Goal: Information Seeking & Learning: Learn about a topic

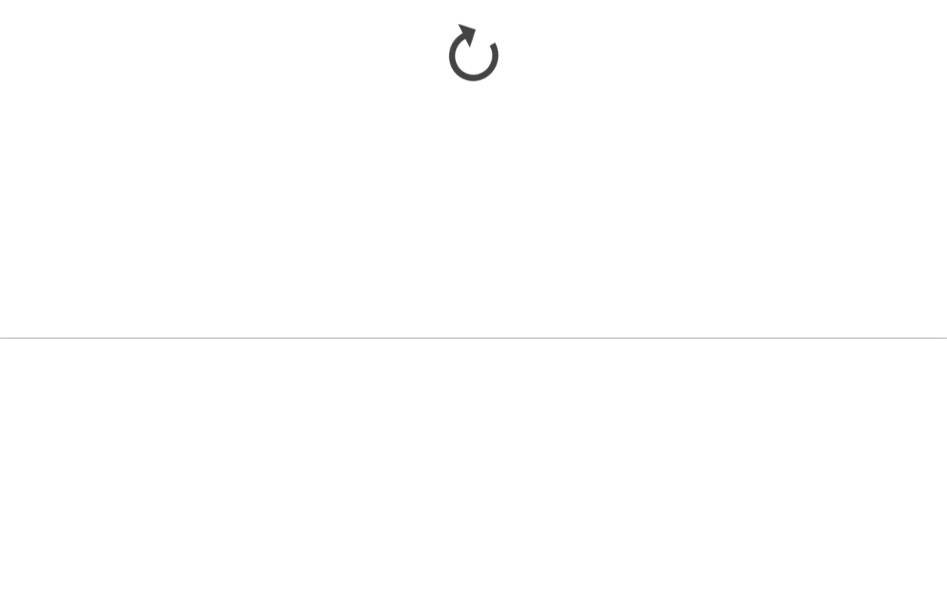
scroll to position [1198, 0]
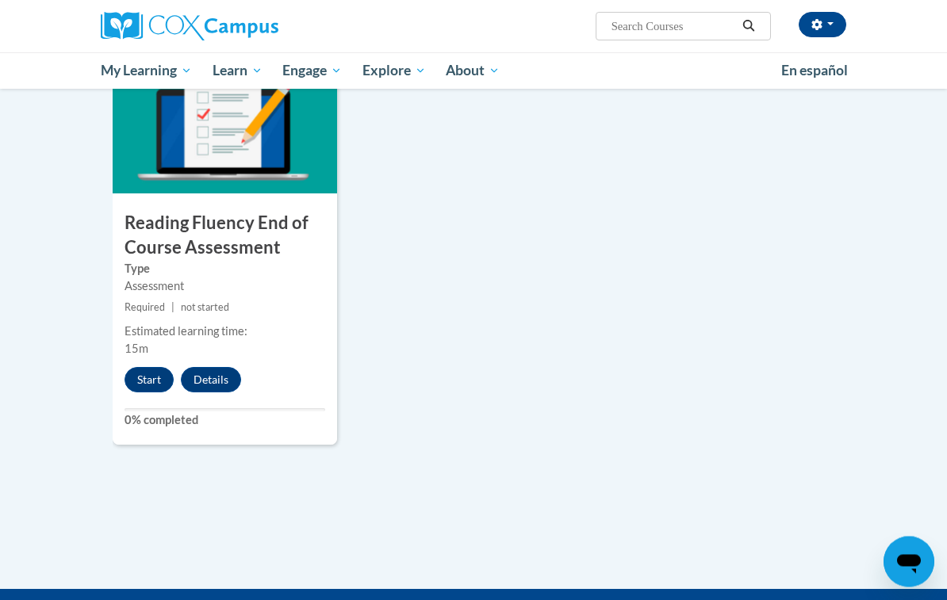
scroll to position [1254, 0]
click at [131, 371] on button "Start" at bounding box center [148, 379] width 49 height 25
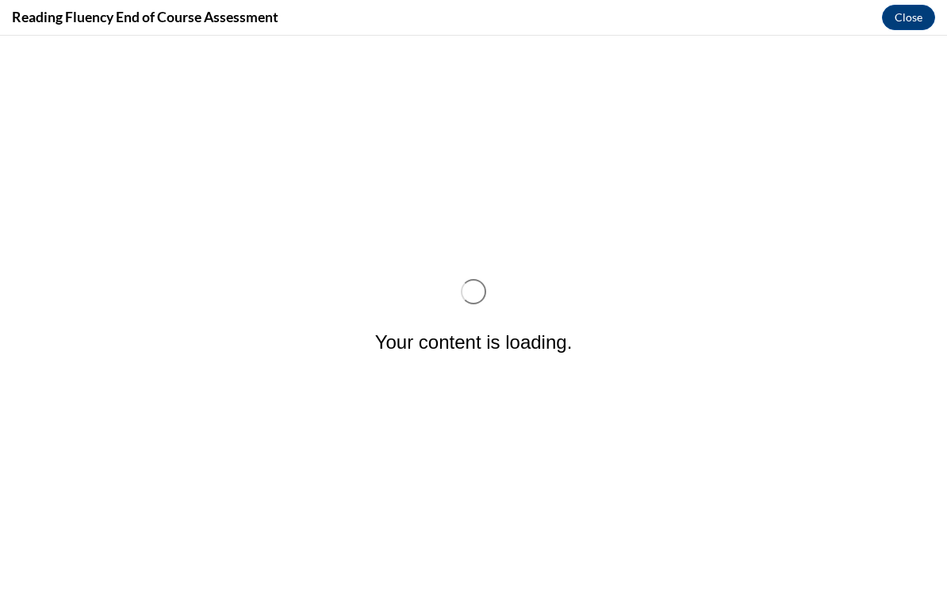
scroll to position [0, 0]
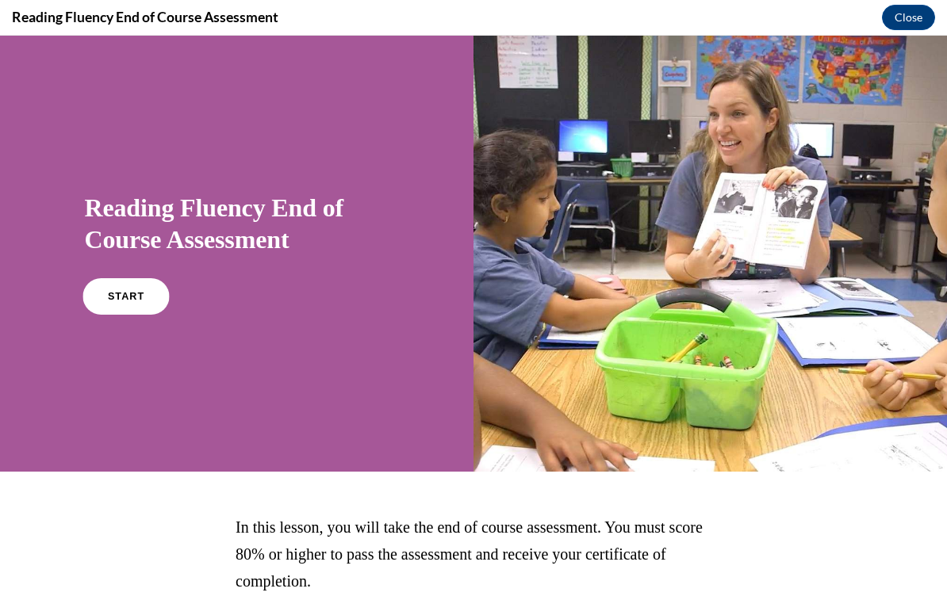
click at [95, 300] on link "START" at bounding box center [125, 296] width 86 height 36
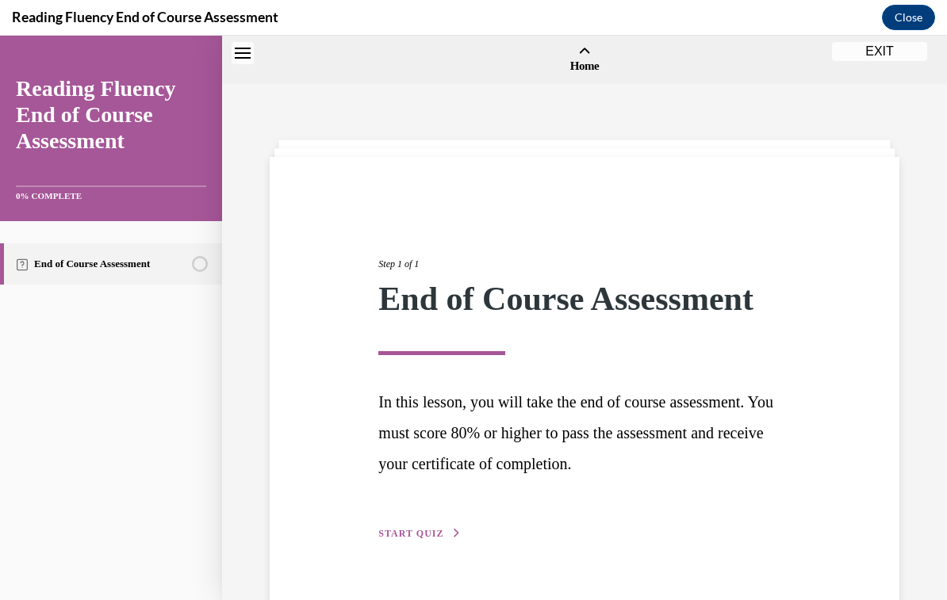
scroll to position [49, 0]
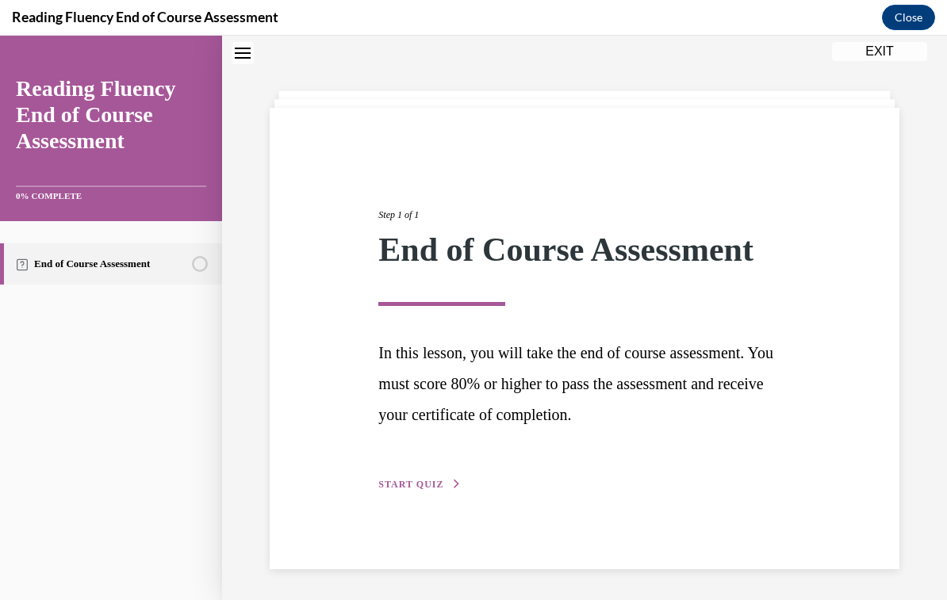
click at [394, 477] on button "START QUIZ" at bounding box center [419, 484] width 82 height 14
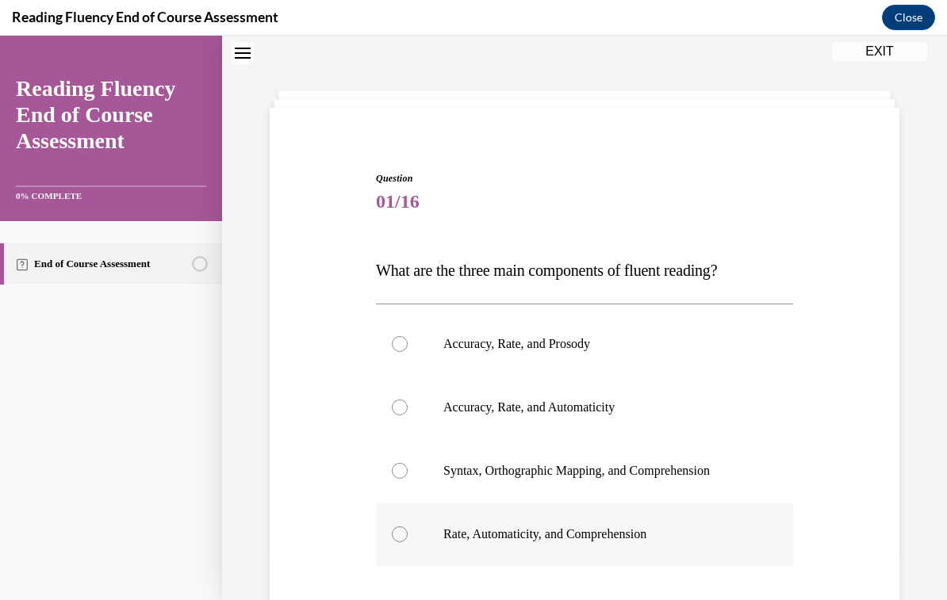
click at [461, 540] on p "Rate, Automaticity, and Comprehension" at bounding box center [598, 534] width 310 height 16
click at [407, 540] on input "Rate, Automaticity, and Comprehension" at bounding box center [400, 534] width 16 height 16
radio input "true"
click at [464, 341] on p "Accuracy, Rate, and Prosody" at bounding box center [598, 344] width 310 height 16
click at [407, 341] on input "Accuracy, Rate, and Prosody" at bounding box center [400, 344] width 16 height 16
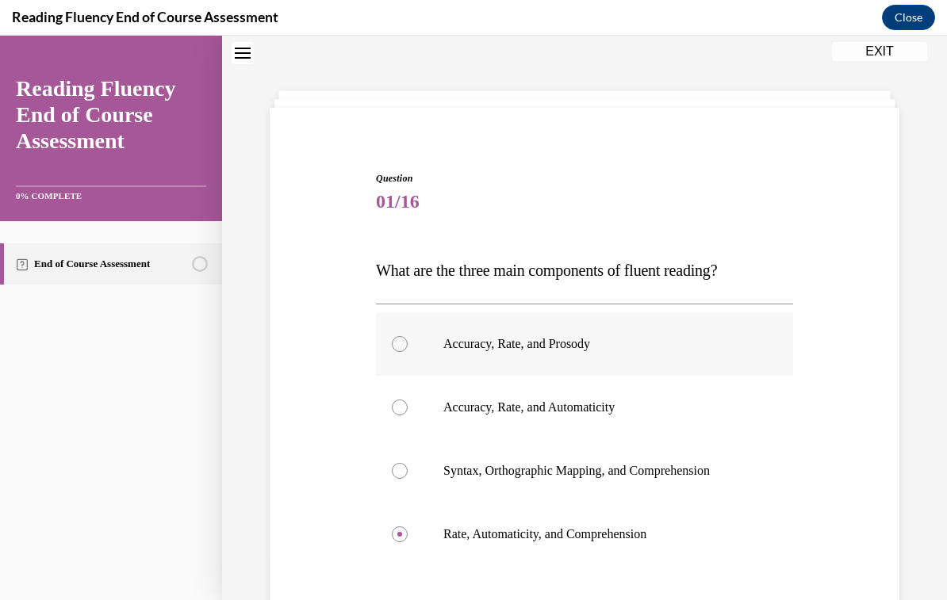
radio input "true"
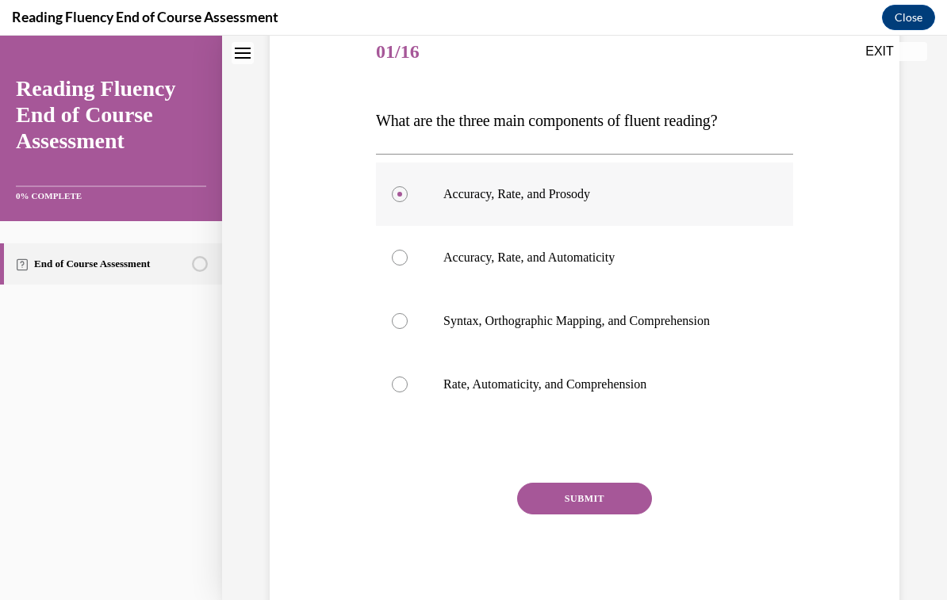
scroll to position [198, 0]
click at [526, 488] on button "SUBMIT" at bounding box center [584, 500] width 135 height 32
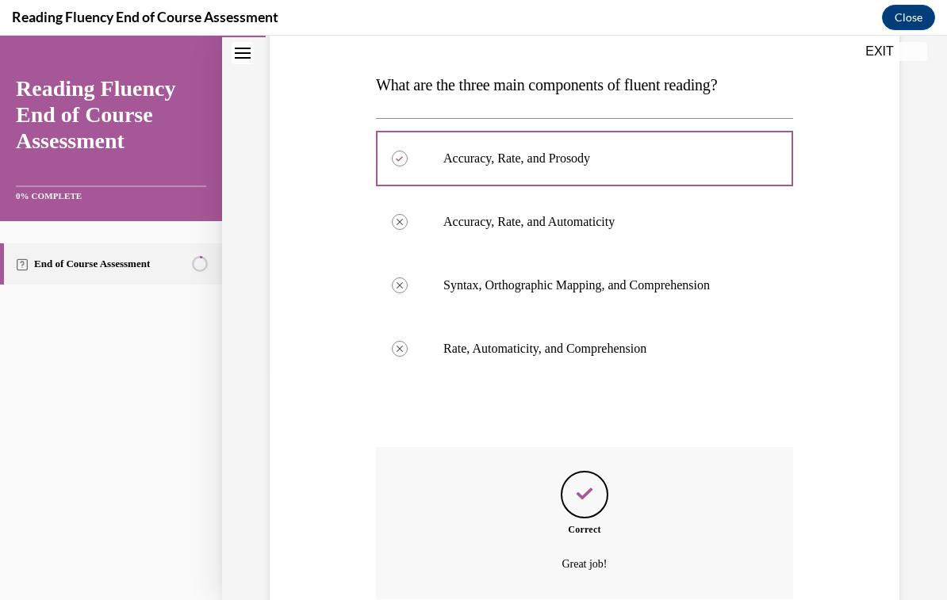
scroll to position [234, 0]
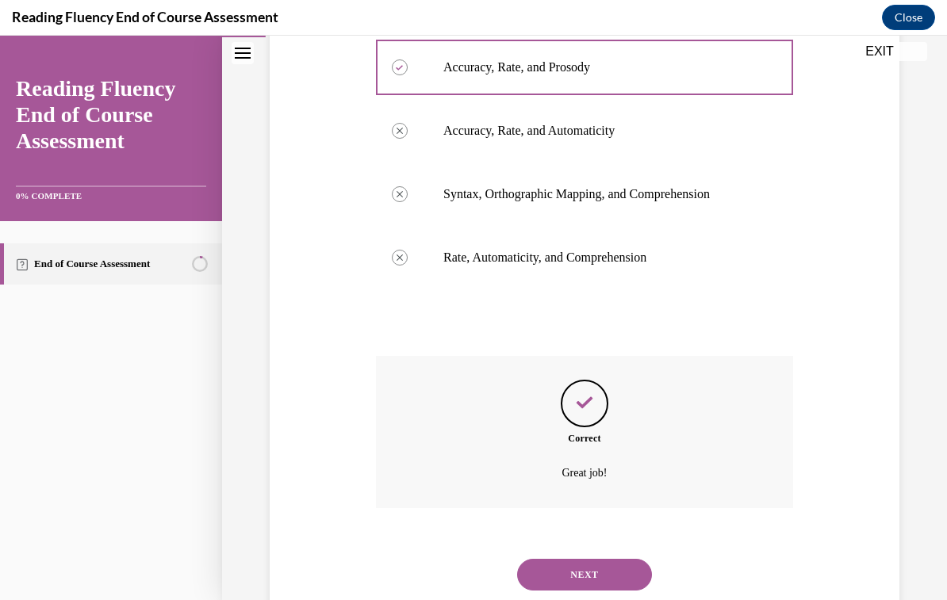
click at [534, 559] on button "NEXT" at bounding box center [584, 575] width 135 height 32
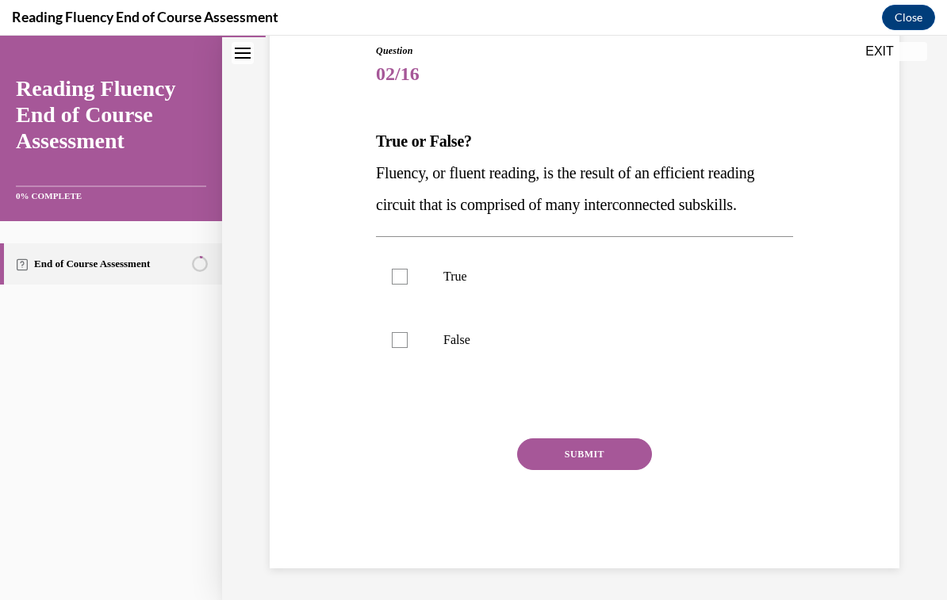
scroll to position [132, 0]
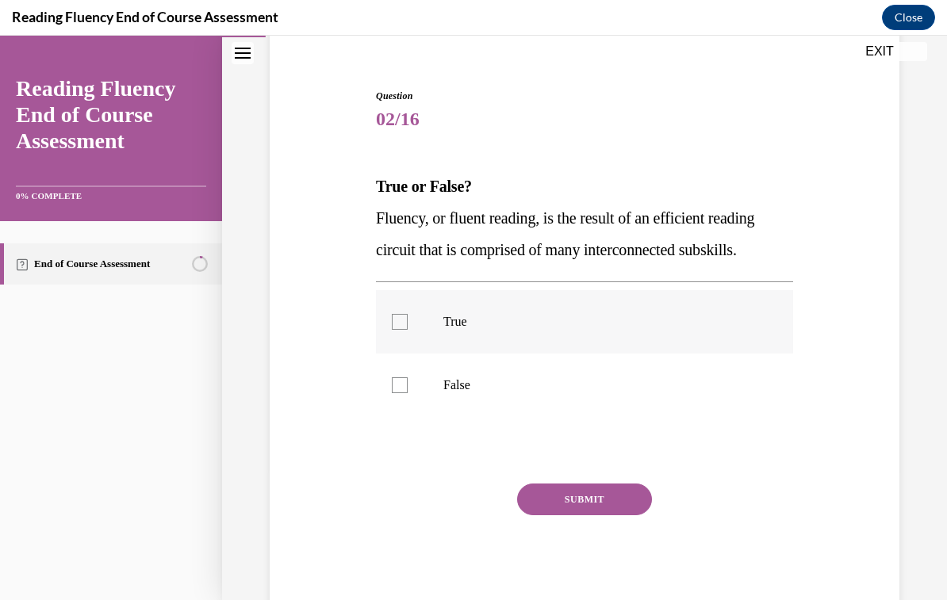
click at [396, 323] on div at bounding box center [400, 322] width 16 height 16
click at [396, 323] on input "True" at bounding box center [400, 322] width 16 height 16
checkbox input "true"
click at [540, 501] on button "SUBMIT" at bounding box center [584, 500] width 135 height 32
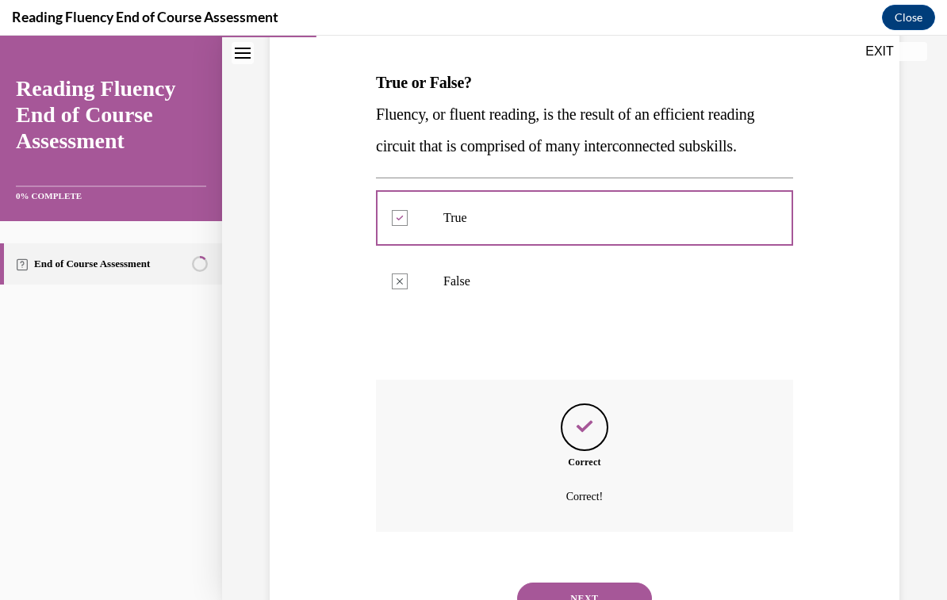
scroll to position [259, 0]
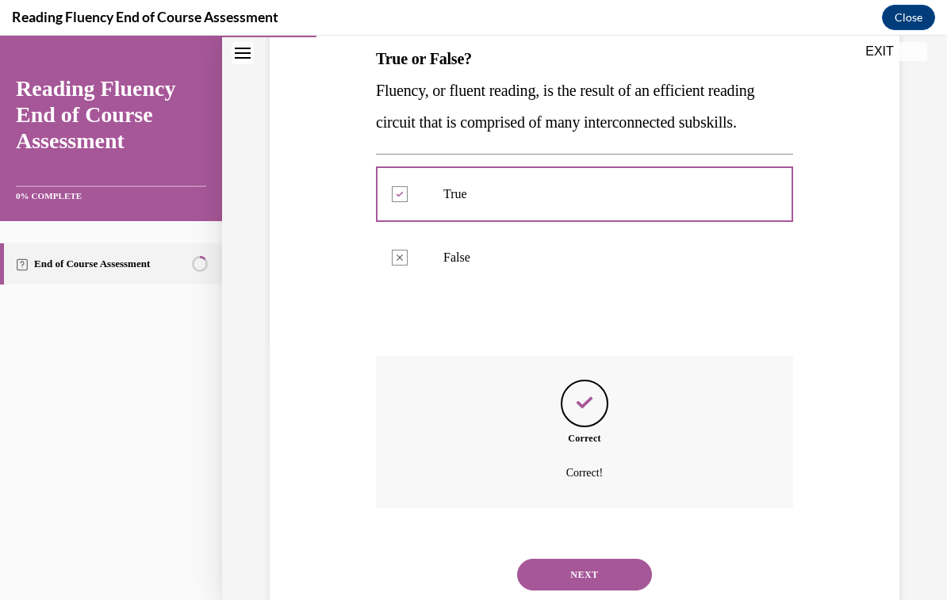
click at [553, 559] on button "NEXT" at bounding box center [584, 575] width 135 height 32
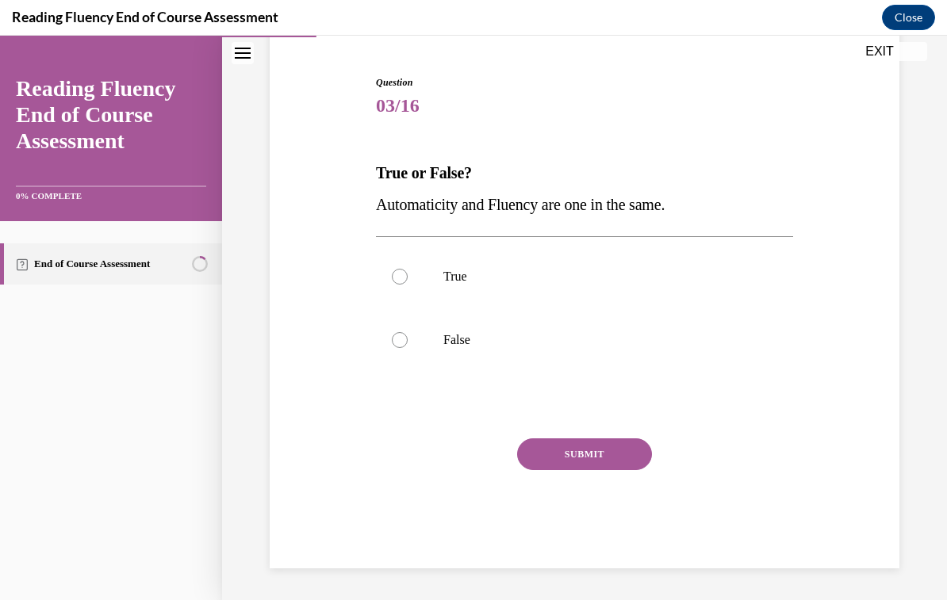
scroll to position [100, 0]
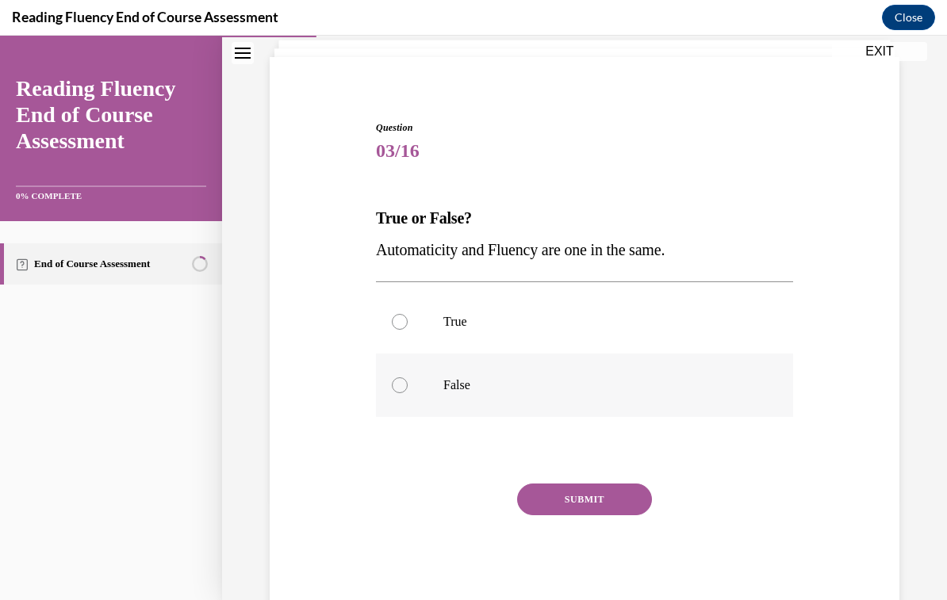
click at [397, 387] on div at bounding box center [400, 385] width 16 height 16
click at [397, 387] on input "False" at bounding box center [400, 385] width 16 height 16
radio input "true"
click at [548, 502] on button "SUBMIT" at bounding box center [584, 500] width 135 height 32
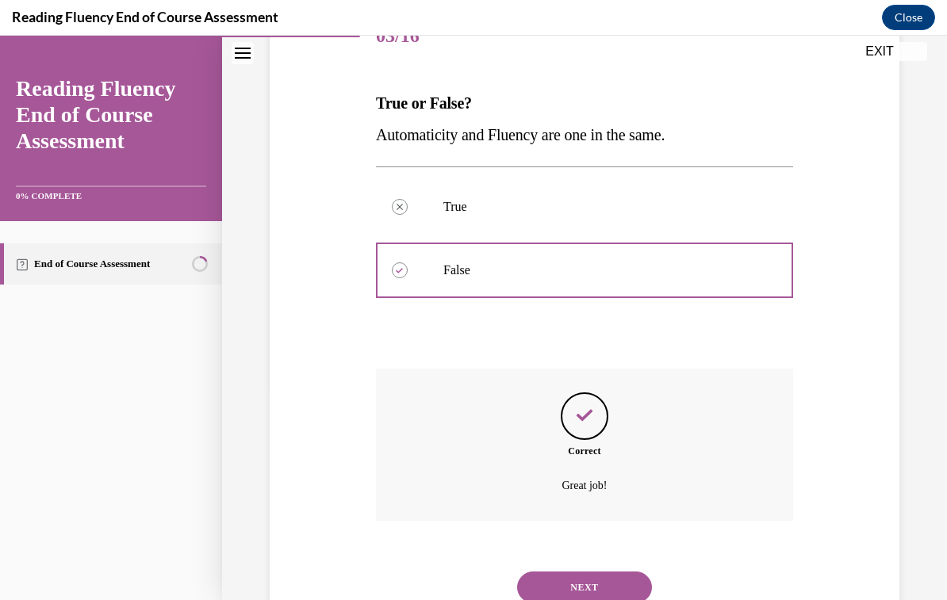
scroll to position [228, 0]
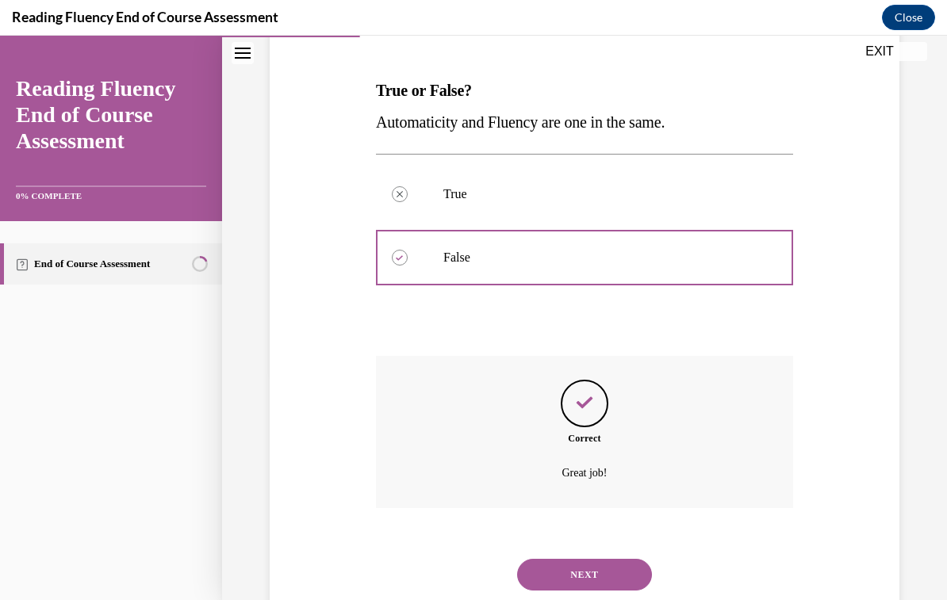
click at [552, 559] on button "NEXT" at bounding box center [584, 575] width 135 height 32
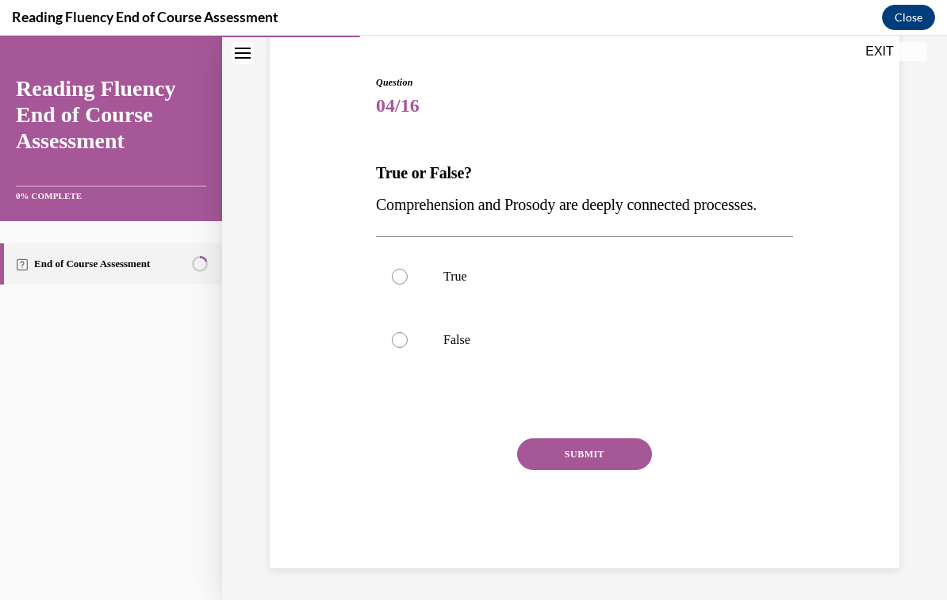
scroll to position [132, 0]
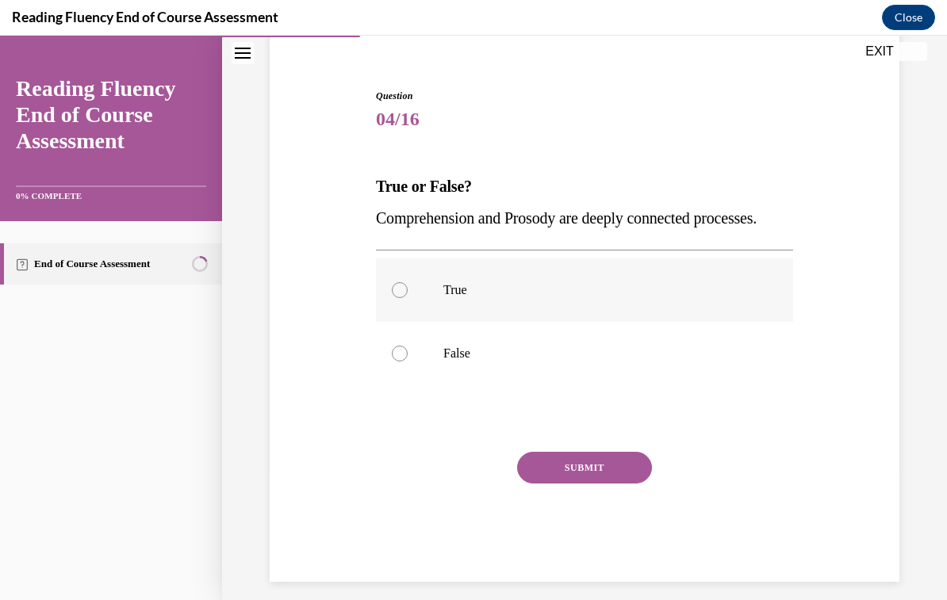
click at [392, 298] on div at bounding box center [400, 290] width 16 height 16
click at [392, 298] on input "True" at bounding box center [400, 290] width 16 height 16
radio input "true"
click at [545, 484] on button "SUBMIT" at bounding box center [584, 468] width 135 height 32
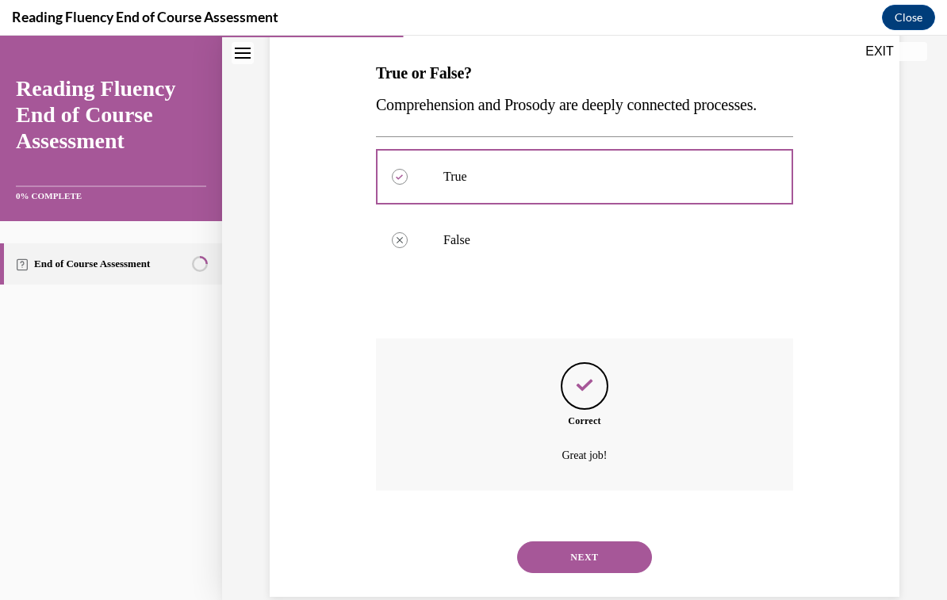
scroll to position [259, 0]
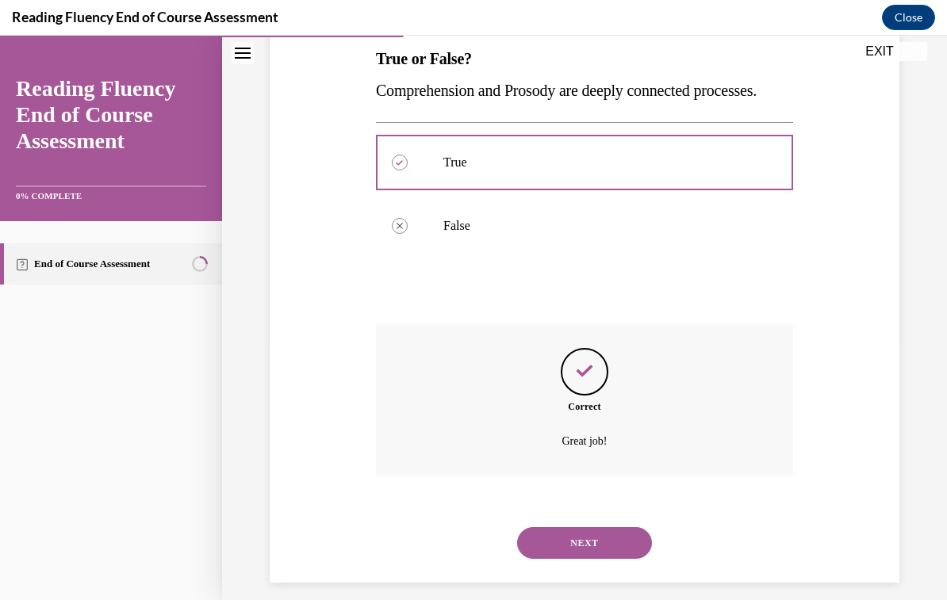
click at [549, 559] on button "NEXT" at bounding box center [584, 543] width 135 height 32
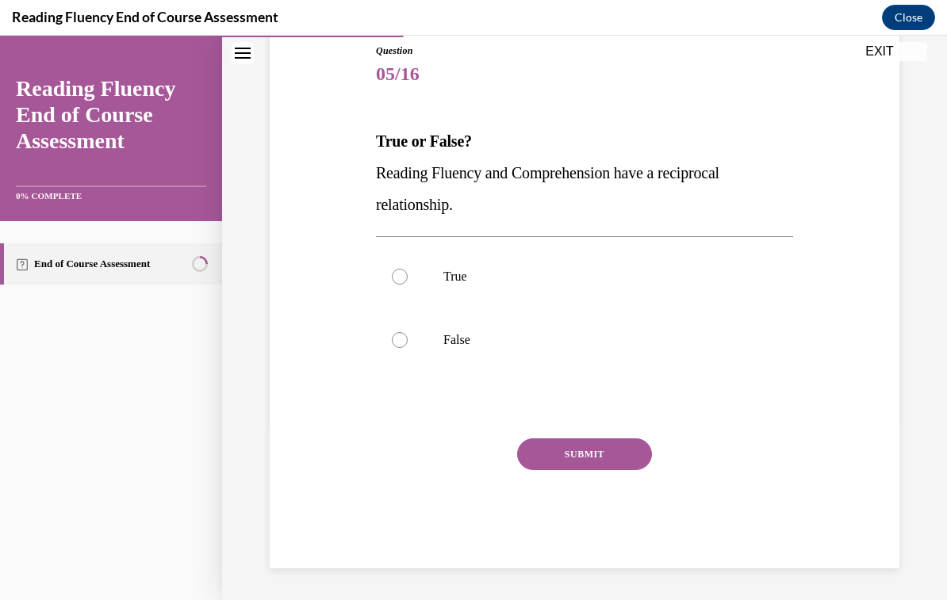
scroll to position [132, 0]
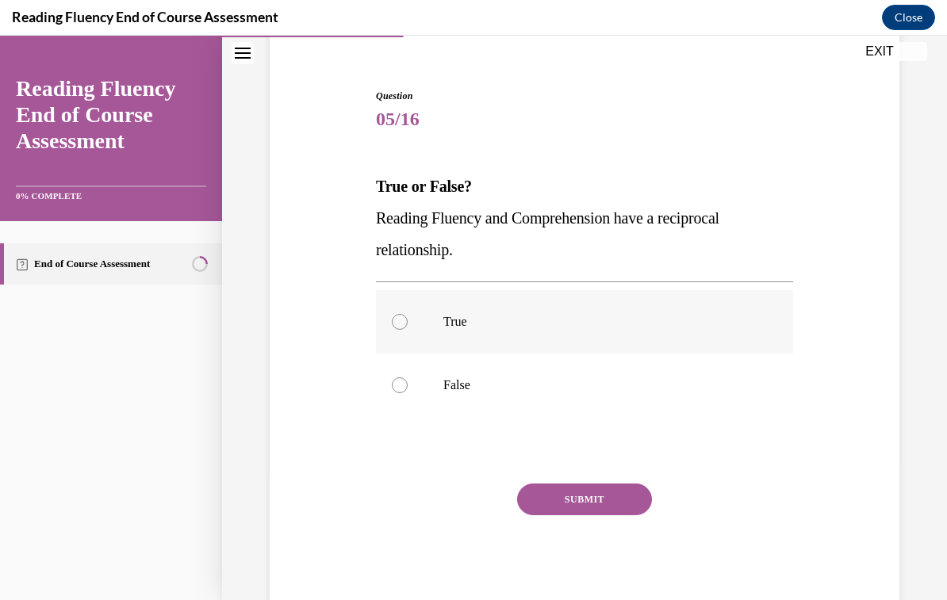
click at [394, 326] on div at bounding box center [400, 322] width 16 height 16
click at [394, 326] on input "True" at bounding box center [400, 322] width 16 height 16
radio input "true"
click at [548, 499] on button "SUBMIT" at bounding box center [584, 500] width 135 height 32
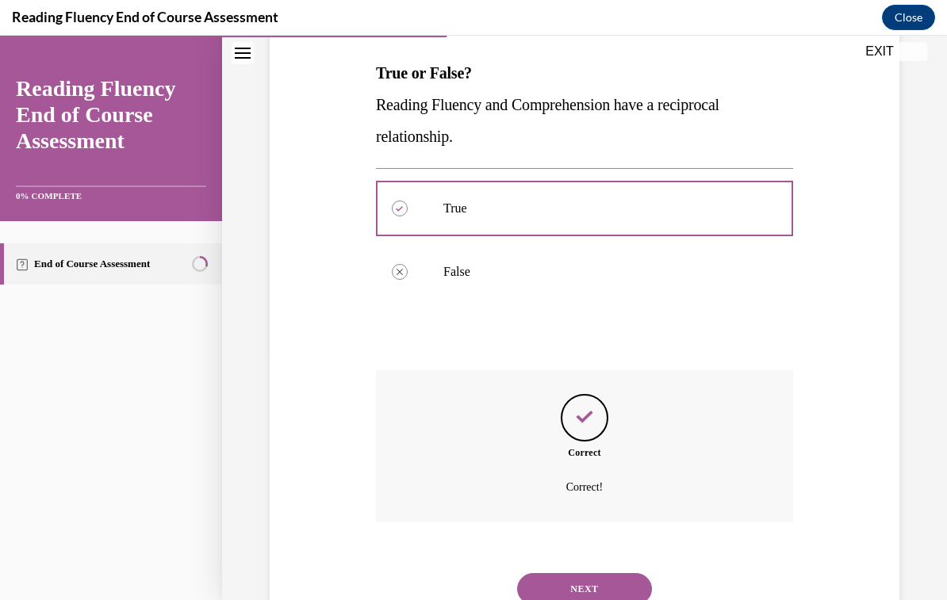
scroll to position [259, 0]
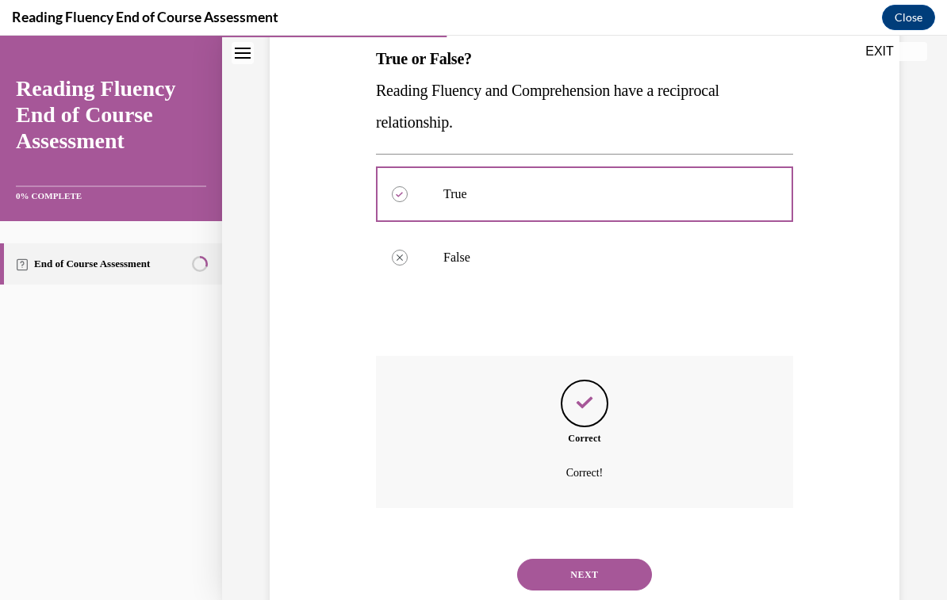
click at [549, 559] on button "NEXT" at bounding box center [584, 575] width 135 height 32
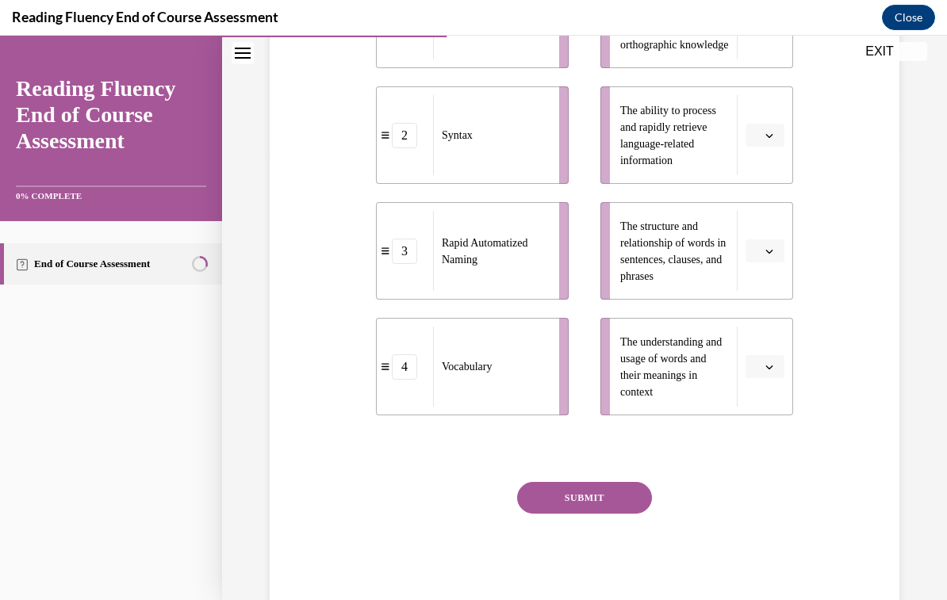
scroll to position [449, 0]
click at [767, 371] on icon "button" at bounding box center [769, 369] width 8 height 8
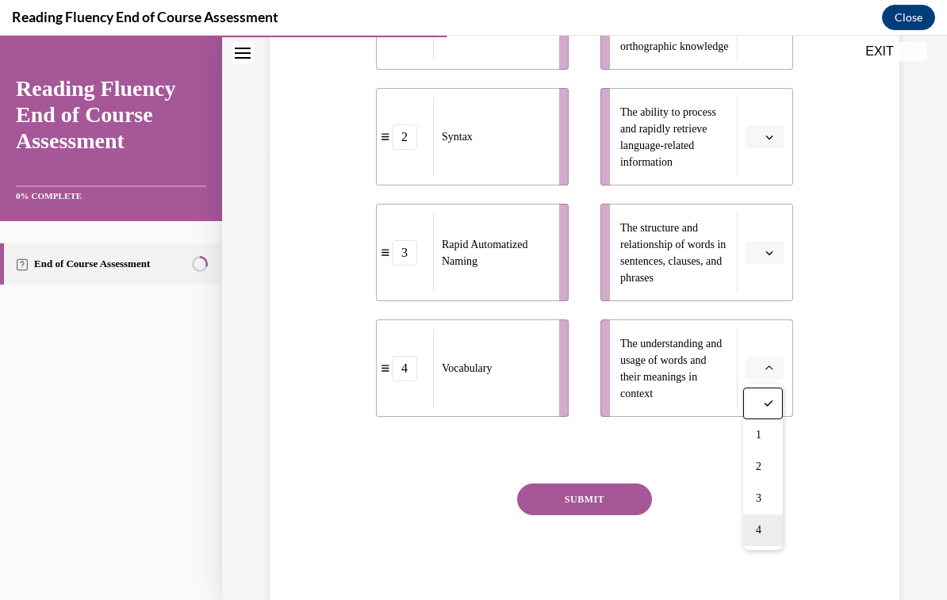
click at [770, 544] on div "4" at bounding box center [763, 531] width 40 height 32
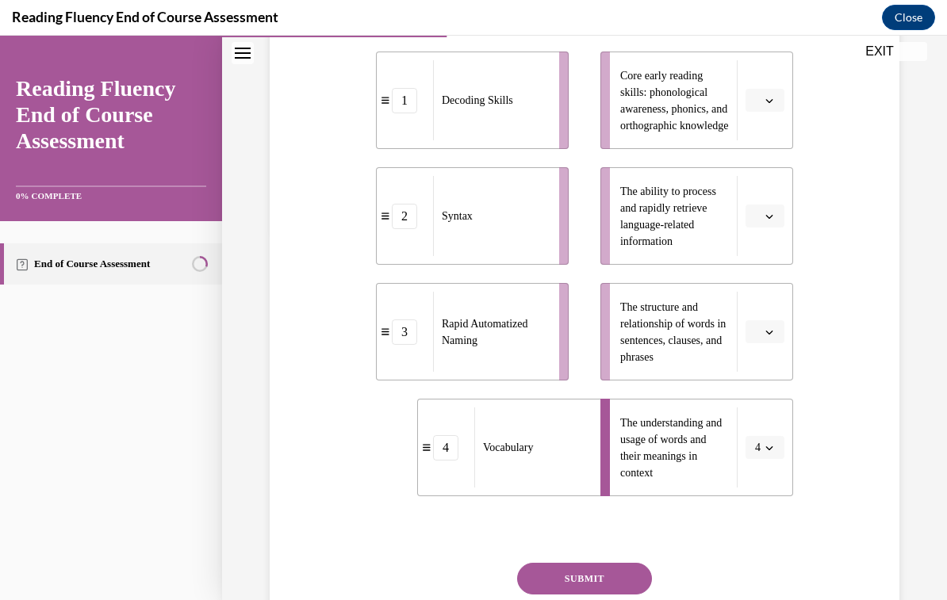
scroll to position [369, 0]
click at [768, 103] on icon "button" at bounding box center [769, 102] width 8 height 8
click at [761, 175] on div "1" at bounding box center [763, 168] width 40 height 32
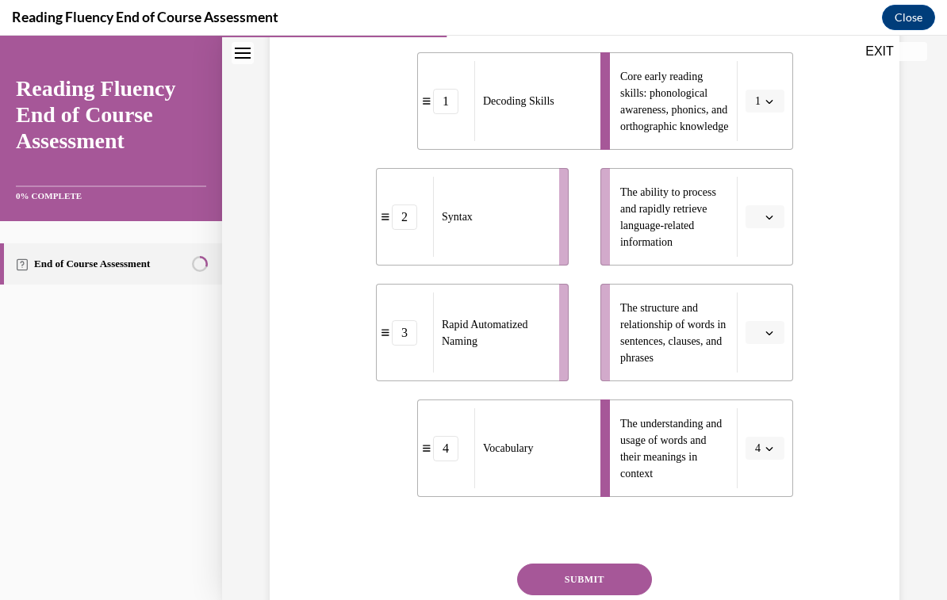
click at [760, 224] on button "button" at bounding box center [764, 217] width 39 height 24
click at [764, 348] on div "3" at bounding box center [763, 347] width 40 height 32
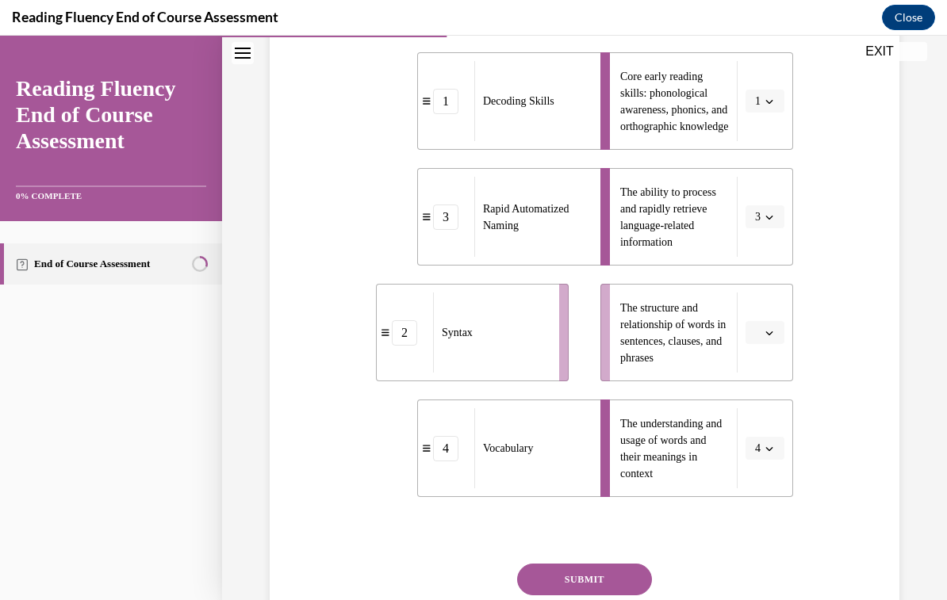
click at [775, 341] on button "button" at bounding box center [764, 333] width 39 height 24
click at [765, 430] on div "2" at bounding box center [763, 431] width 40 height 32
click at [629, 577] on button "SUBMIT" at bounding box center [584, 580] width 135 height 32
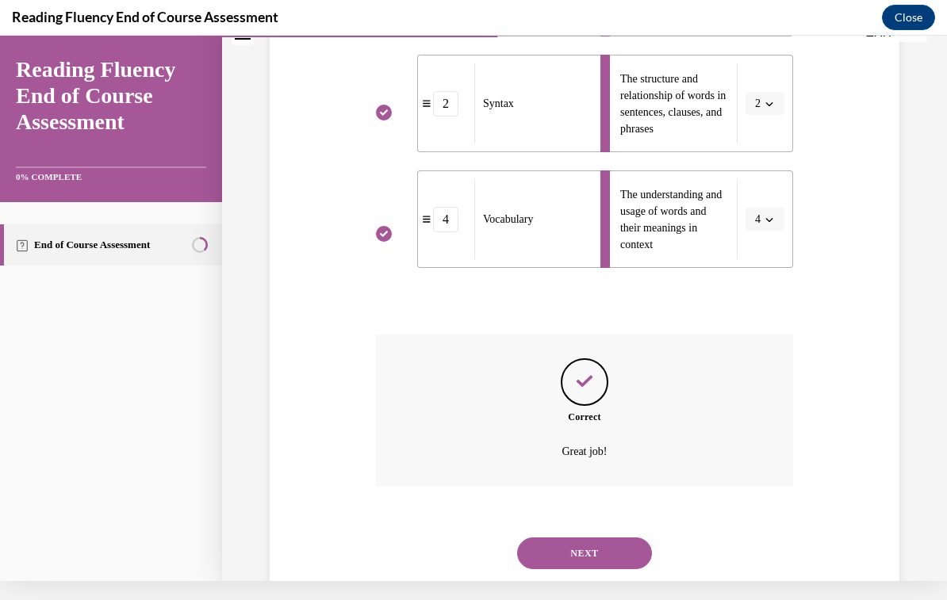
scroll to position [576, 0]
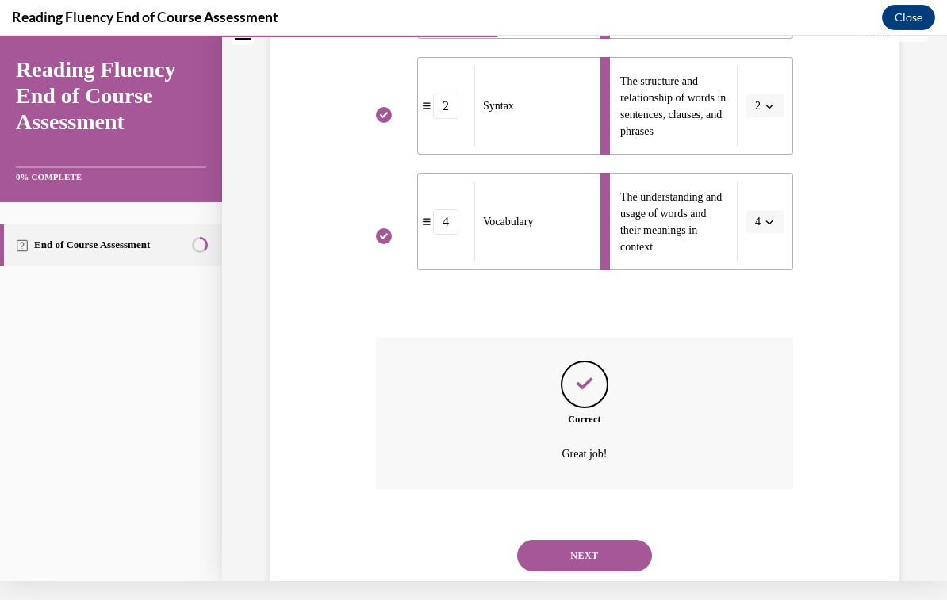
click at [620, 548] on button "NEXT" at bounding box center [584, 556] width 135 height 32
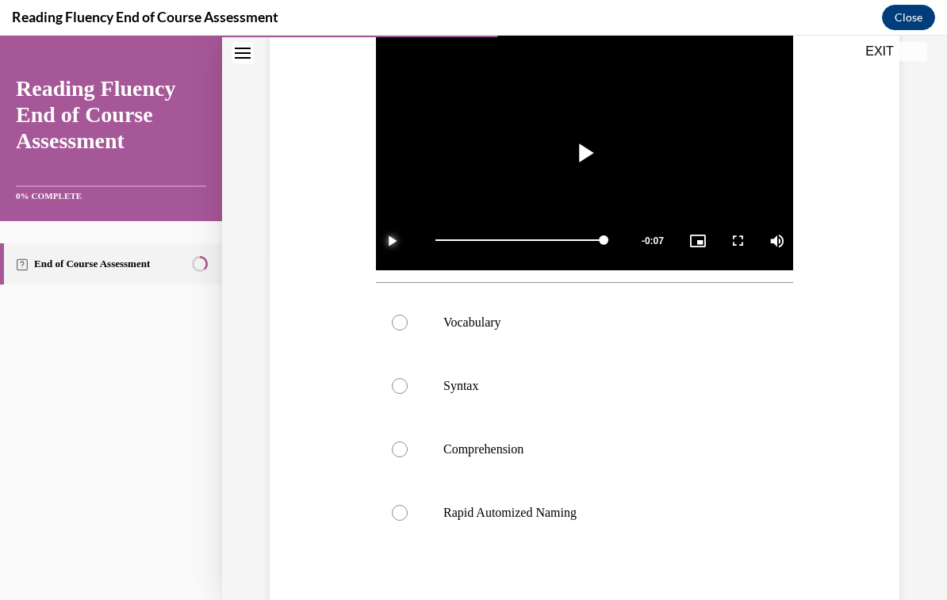
scroll to position [347, 0]
click at [471, 392] on label "Syntax" at bounding box center [584, 384] width 417 height 63
click at [407, 392] on input "Syntax" at bounding box center [400, 385] width 16 height 16
radio input "true"
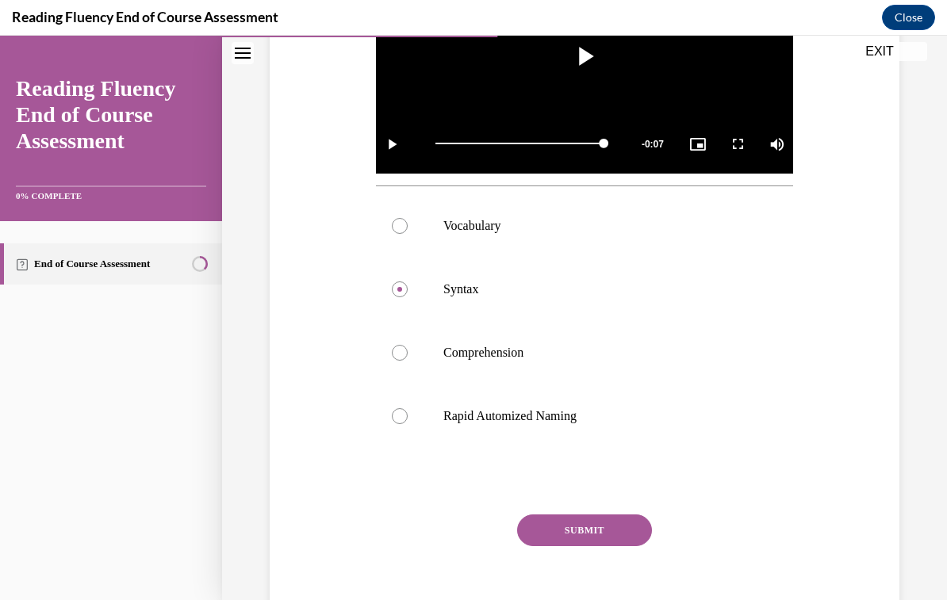
click at [629, 530] on button "SUBMIT" at bounding box center [584, 531] width 135 height 32
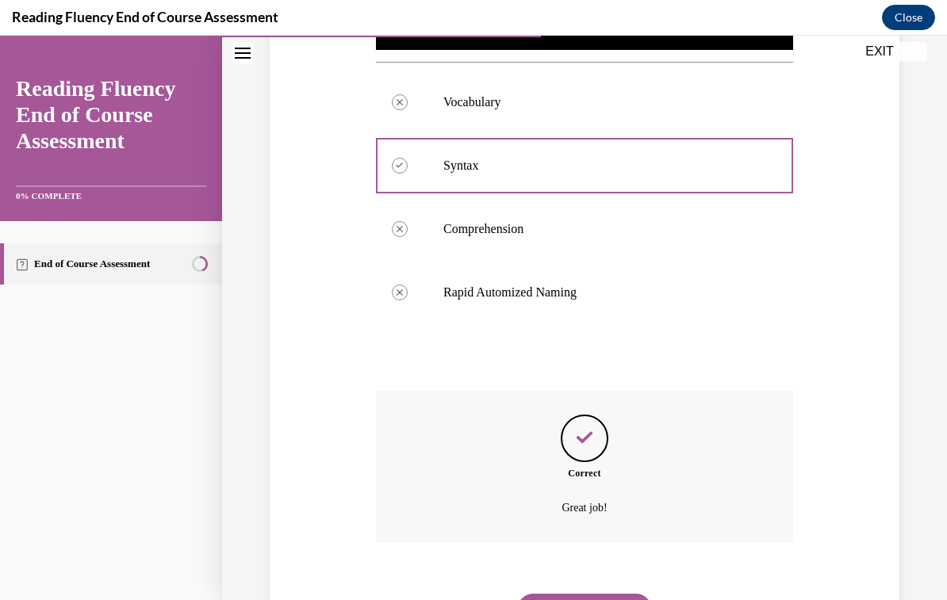
scroll to position [601, 0]
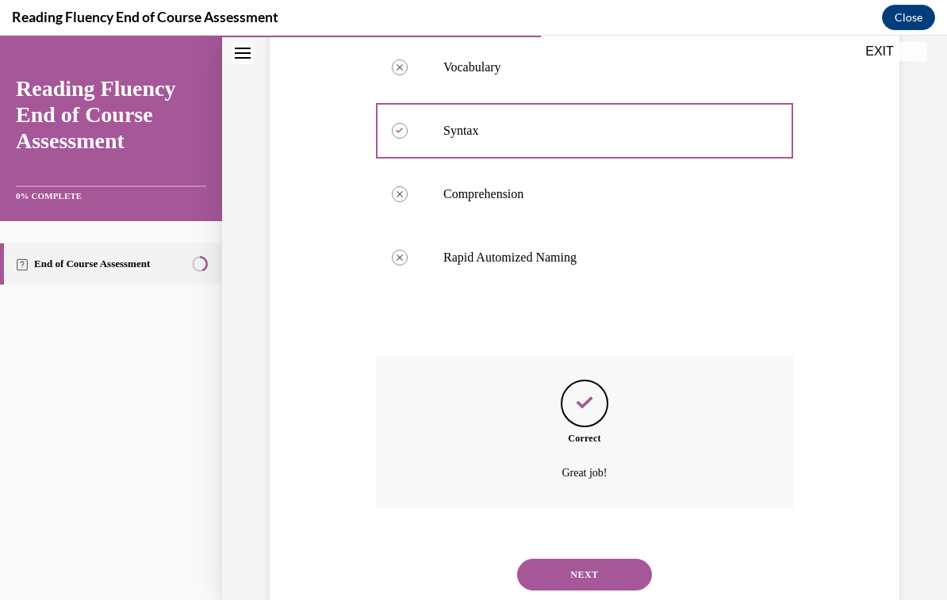
click at [605, 565] on button "NEXT" at bounding box center [584, 575] width 135 height 32
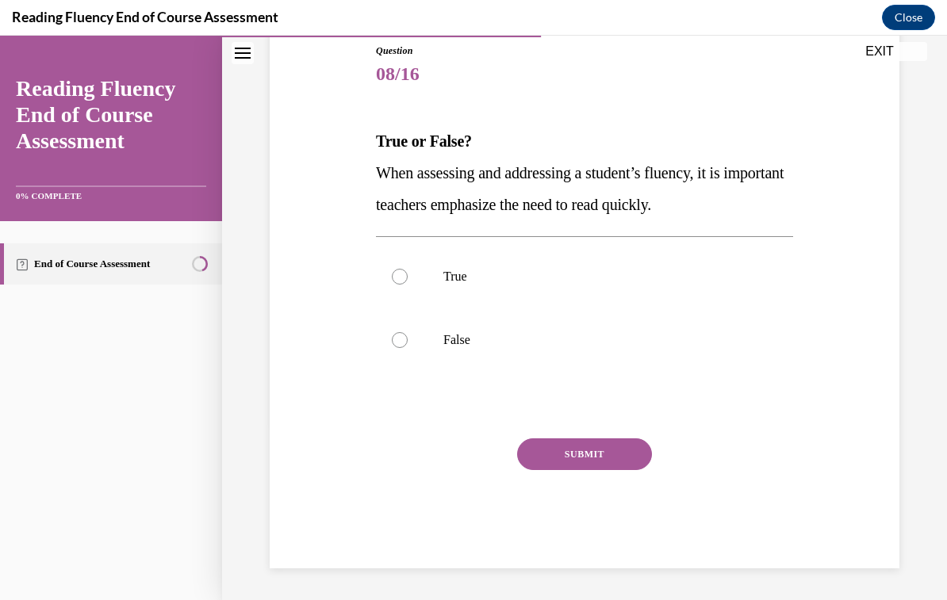
scroll to position [132, 0]
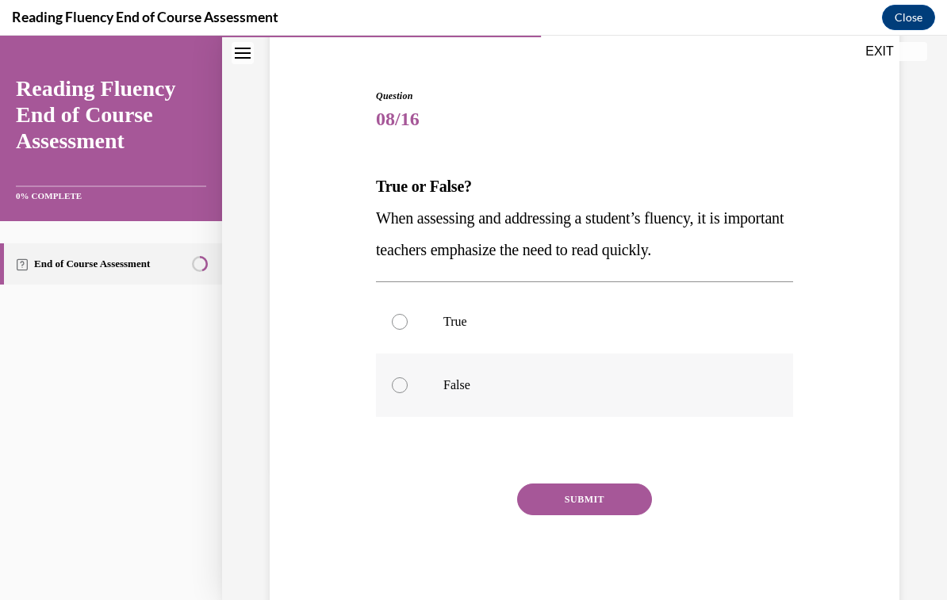
click at [406, 394] on label "False" at bounding box center [584, 385] width 417 height 63
click at [406, 393] on input "False" at bounding box center [400, 385] width 16 height 16
radio input "true"
click at [627, 511] on button "SUBMIT" at bounding box center [584, 500] width 135 height 32
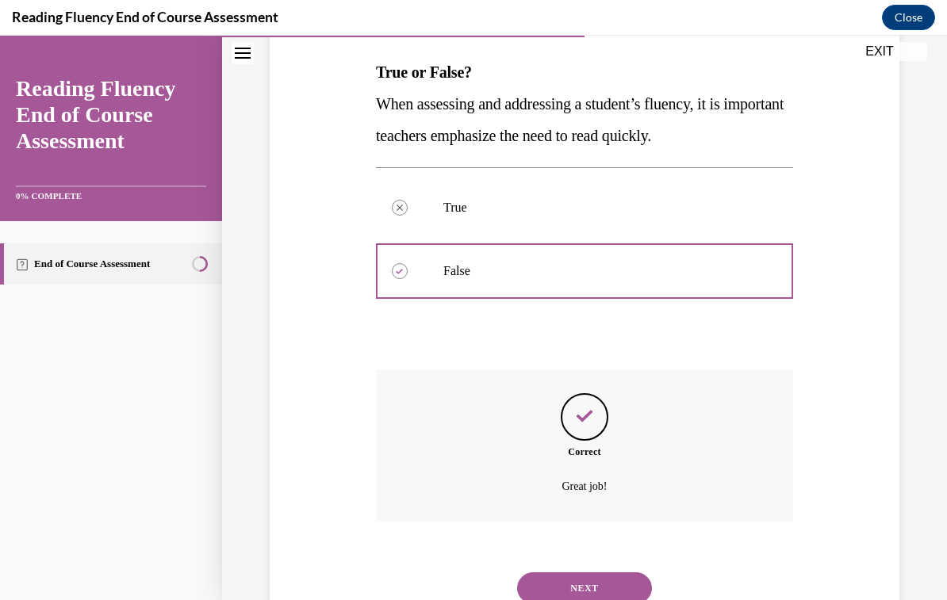
scroll to position [259, 0]
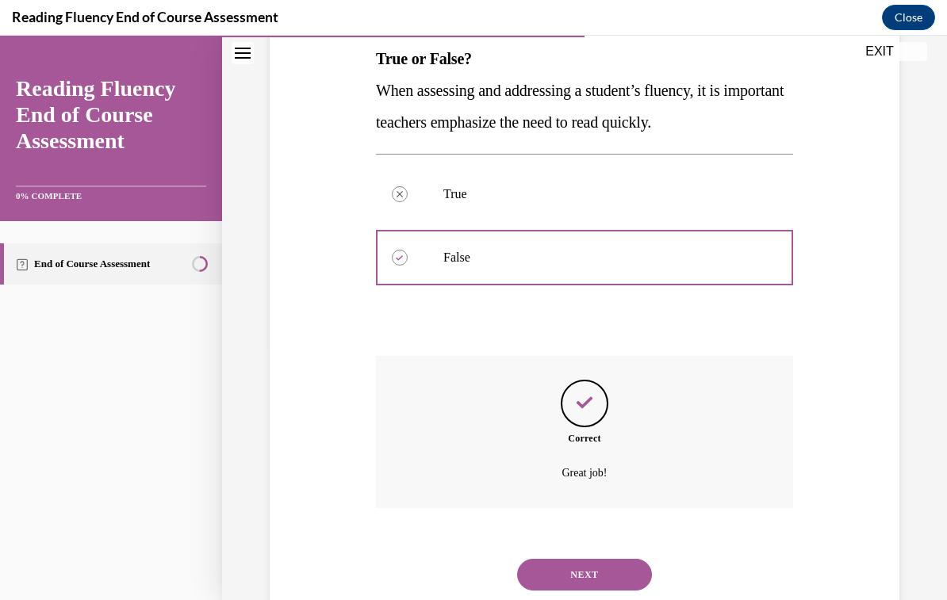
click at [612, 561] on button "NEXT" at bounding box center [584, 575] width 135 height 32
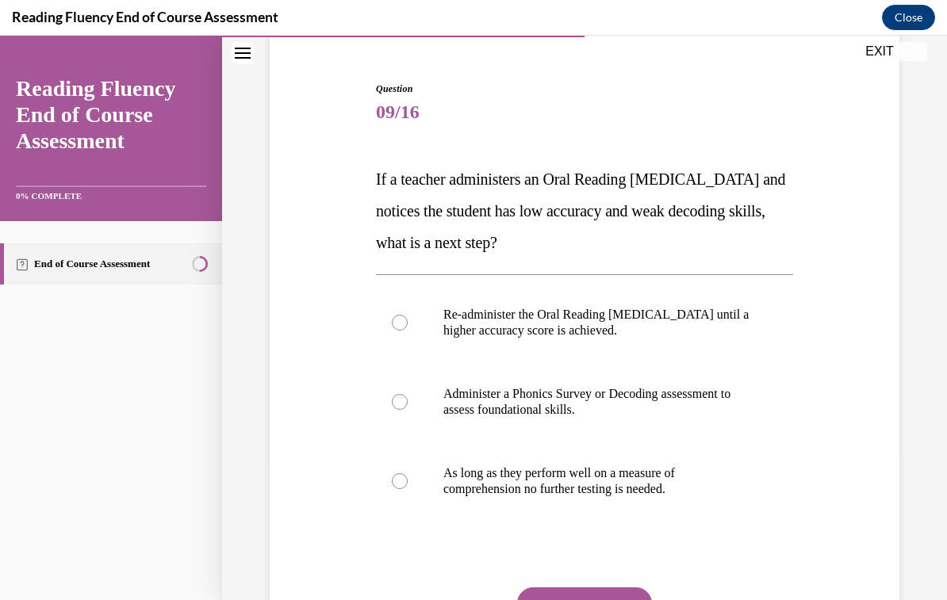
scroll to position [139, 0]
click at [709, 407] on p "Administer a Phonics Survey or Decoding assessment to assess foundational skill…" at bounding box center [598, 402] width 310 height 32
click at [407, 407] on input "Administer a Phonics Survey or Decoding assessment to assess foundational skill…" at bounding box center [400, 402] width 16 height 16
radio input "true"
click at [622, 598] on button "SUBMIT" at bounding box center [584, 603] width 135 height 32
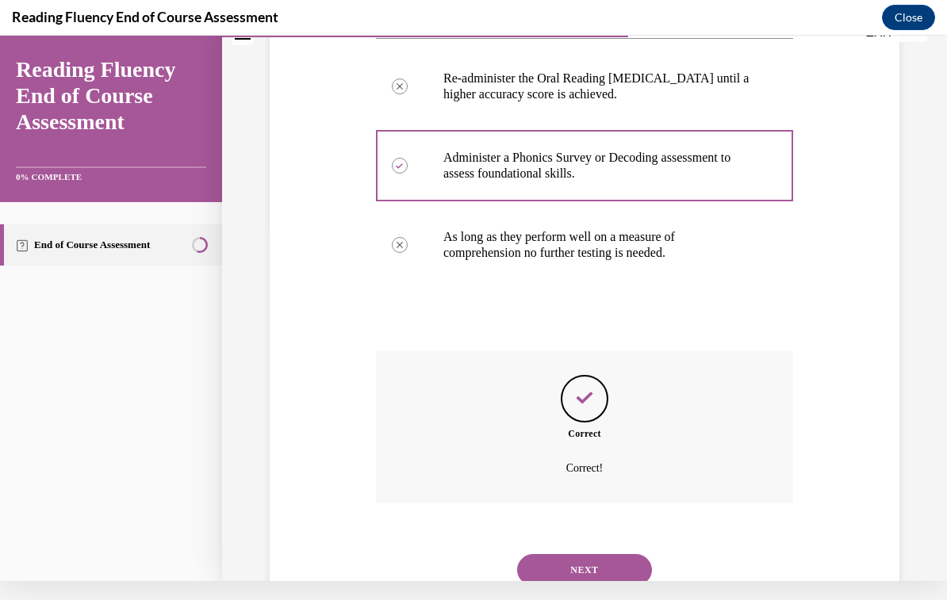
scroll to position [370, 0]
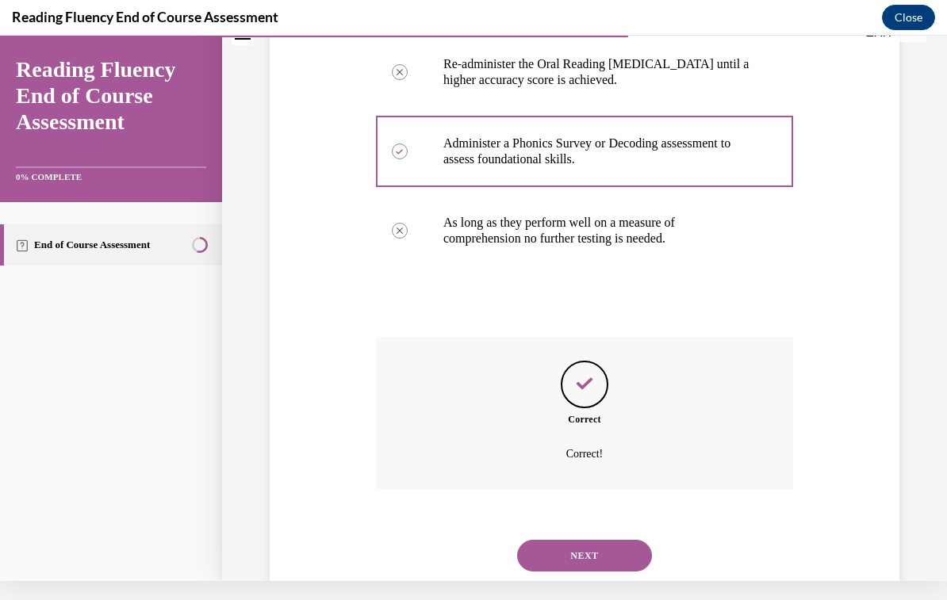
click at [605, 545] on button "NEXT" at bounding box center [584, 556] width 135 height 32
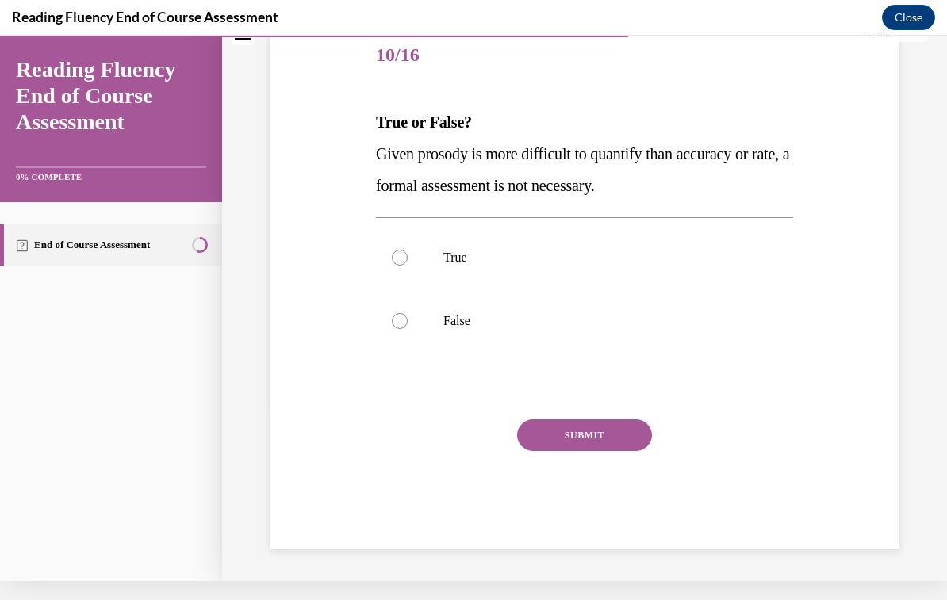
scroll to position [132, 0]
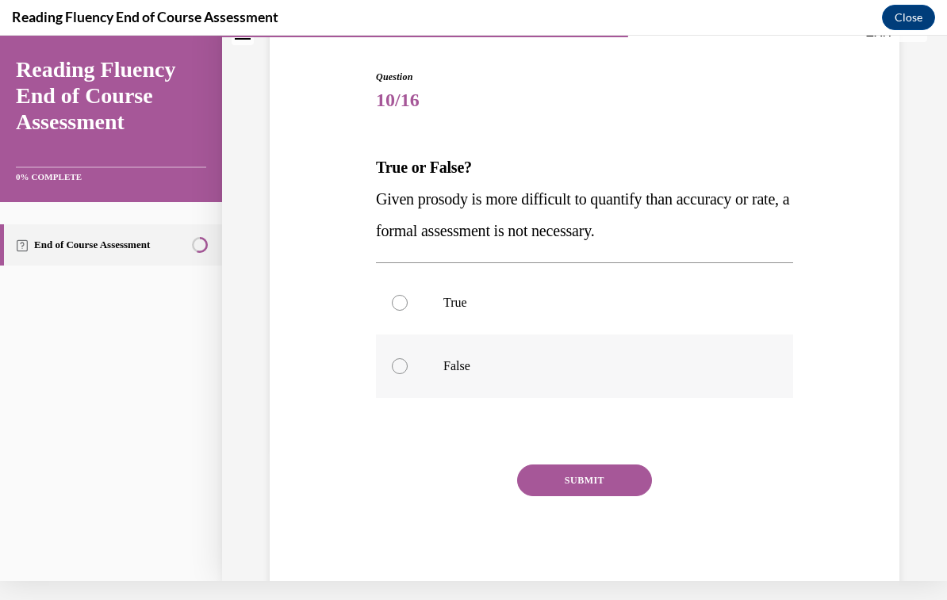
click at [400, 367] on div at bounding box center [400, 366] width 16 height 16
click at [400, 367] on input "False" at bounding box center [400, 366] width 16 height 16
radio input "true"
click at [626, 488] on button "SUBMIT" at bounding box center [584, 481] width 135 height 32
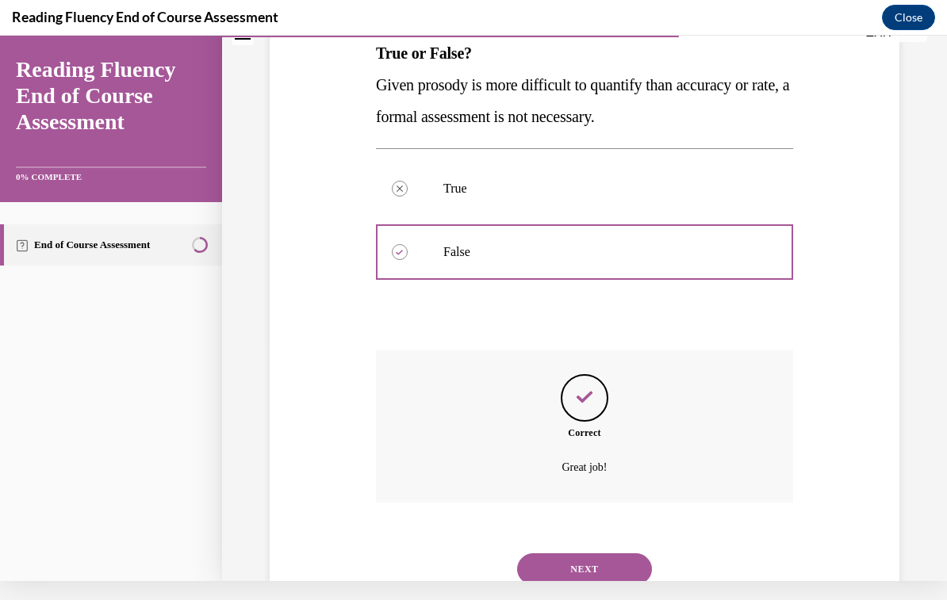
scroll to position [259, 0]
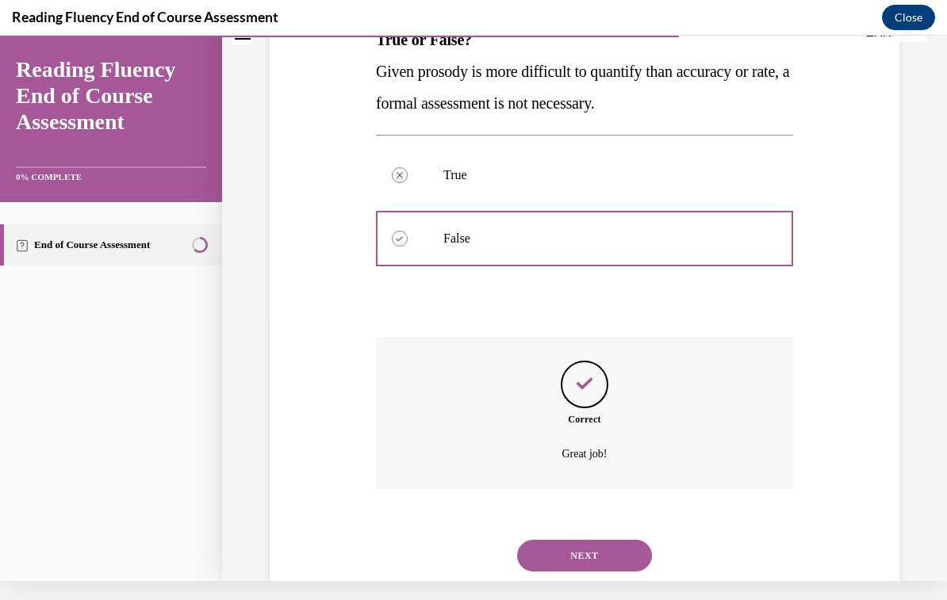
click at [617, 546] on button "NEXT" at bounding box center [584, 556] width 135 height 32
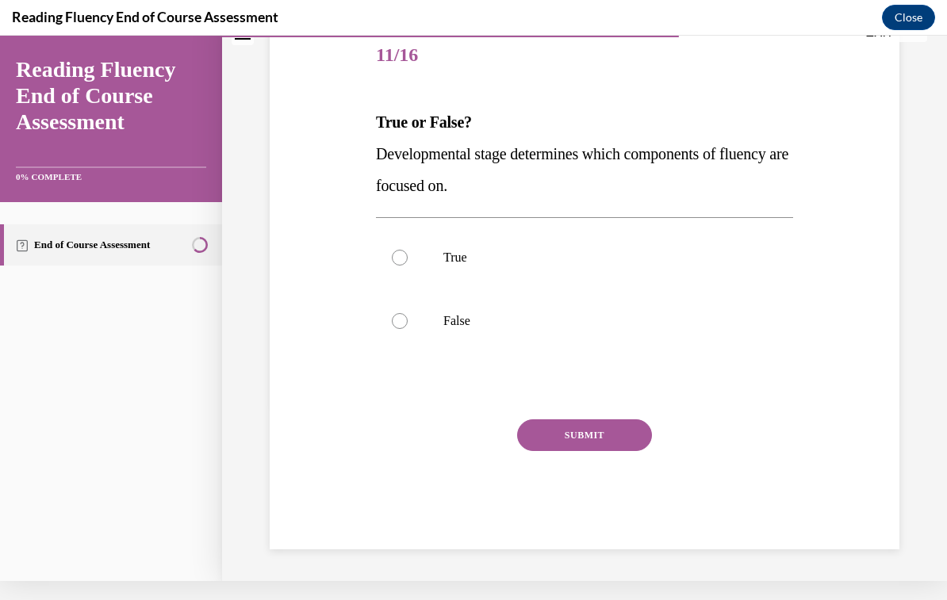
scroll to position [132, 0]
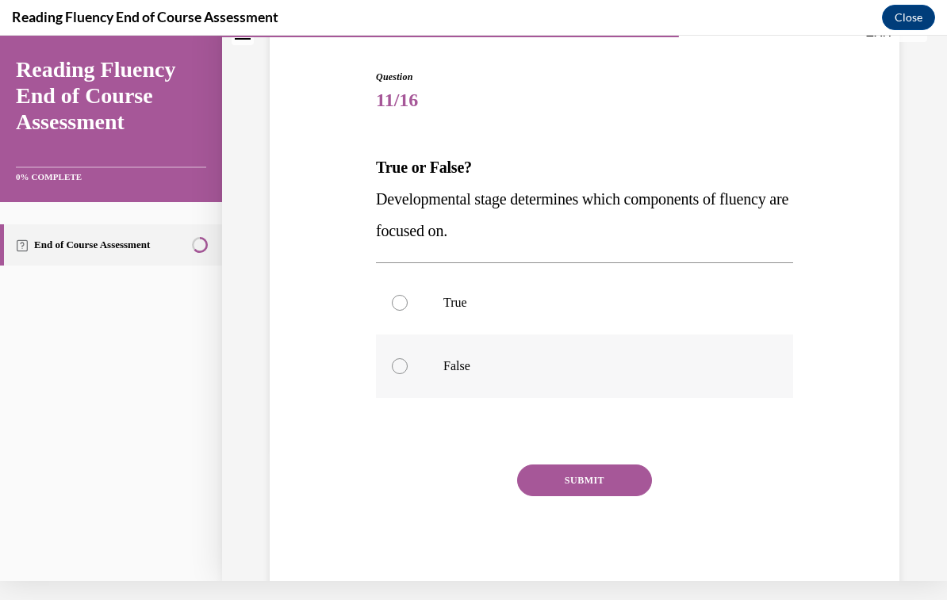
click at [405, 373] on label "False" at bounding box center [584, 366] width 417 height 63
click at [405, 373] on input "False" at bounding box center [400, 366] width 16 height 16
radio input "true"
click at [609, 484] on button "SUBMIT" at bounding box center [584, 481] width 135 height 32
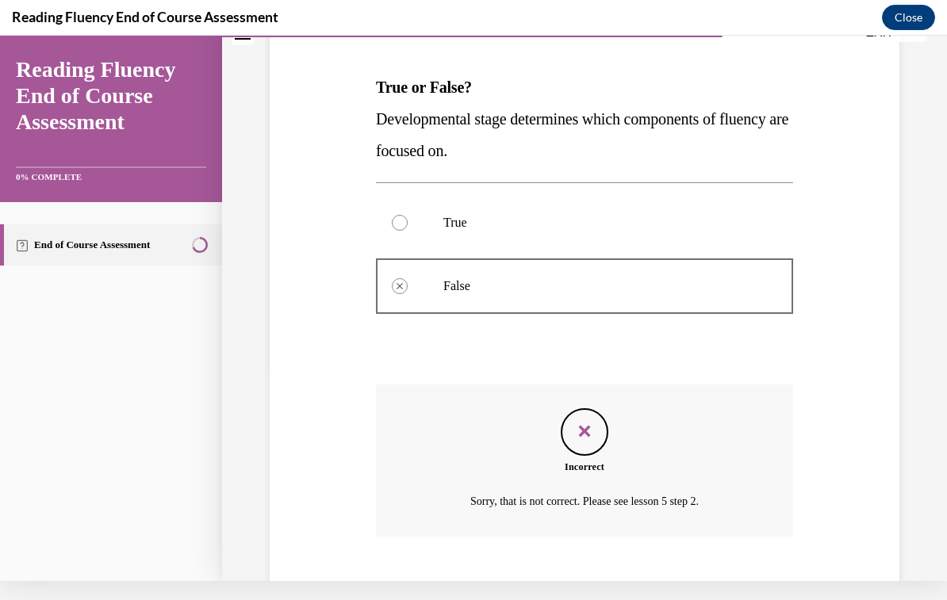
scroll to position [259, 0]
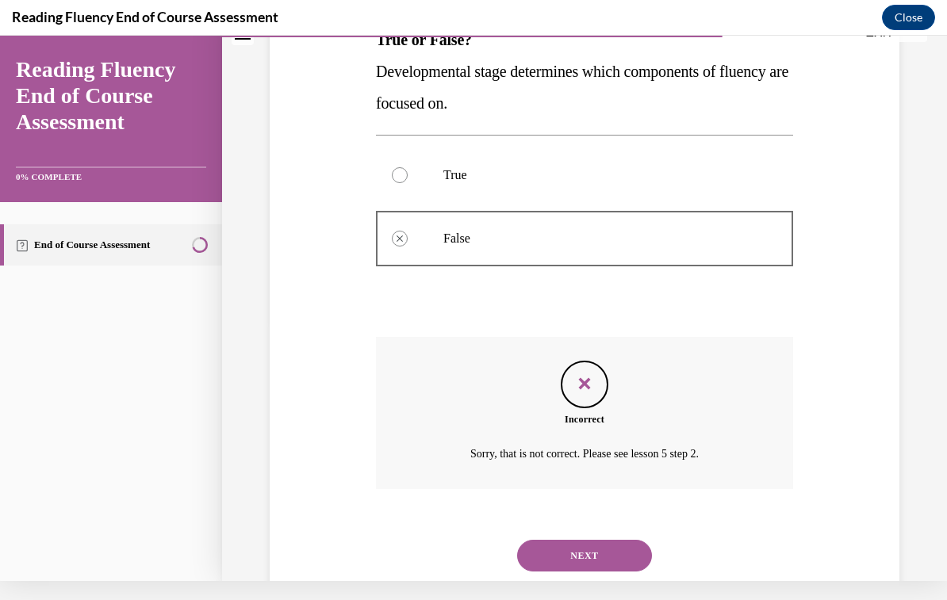
click at [619, 541] on button "NEXT" at bounding box center [584, 556] width 135 height 32
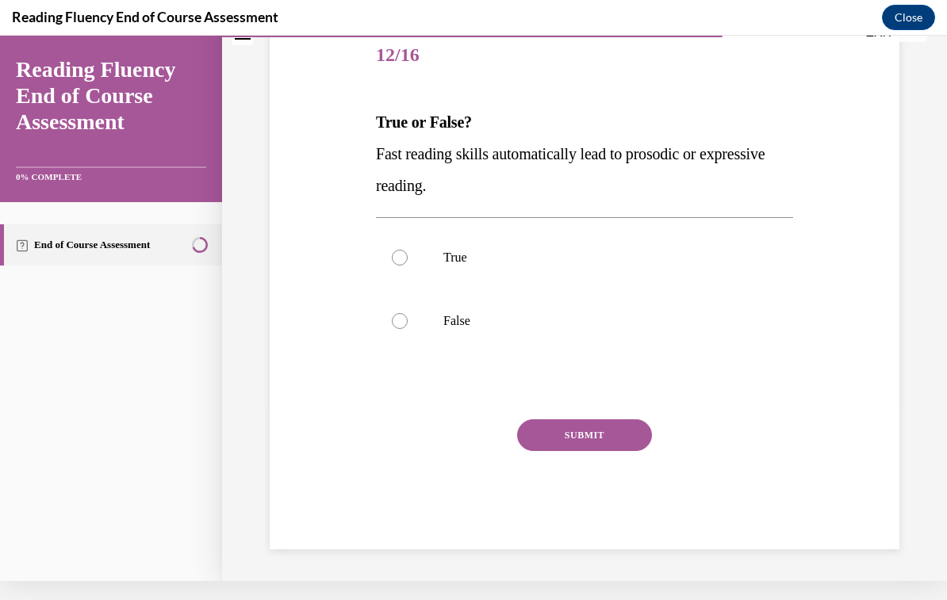
scroll to position [132, 0]
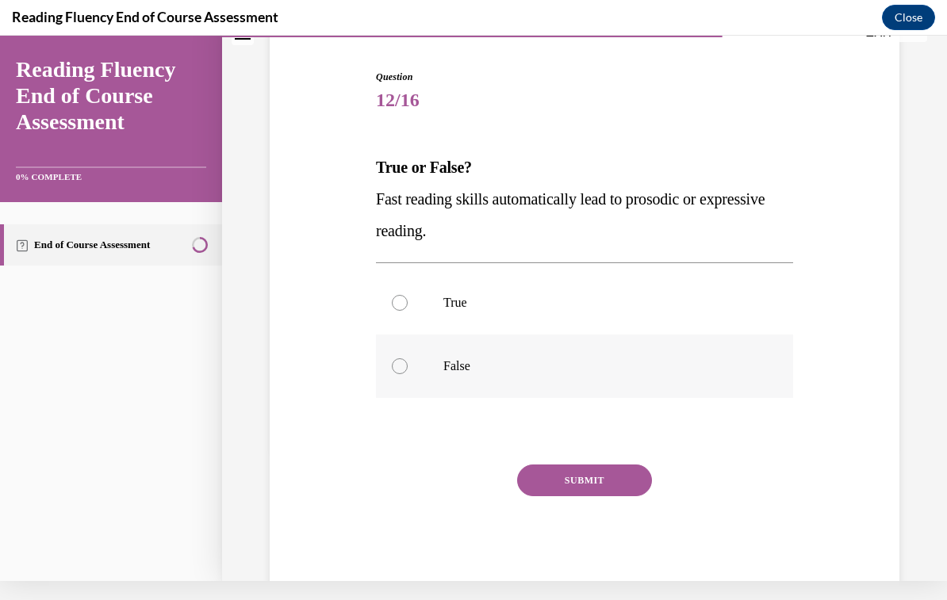
click at [398, 369] on div at bounding box center [400, 366] width 16 height 16
click at [398, 369] on input "False" at bounding box center [400, 366] width 16 height 16
radio input "true"
click at [601, 492] on button "SUBMIT" at bounding box center [584, 481] width 135 height 32
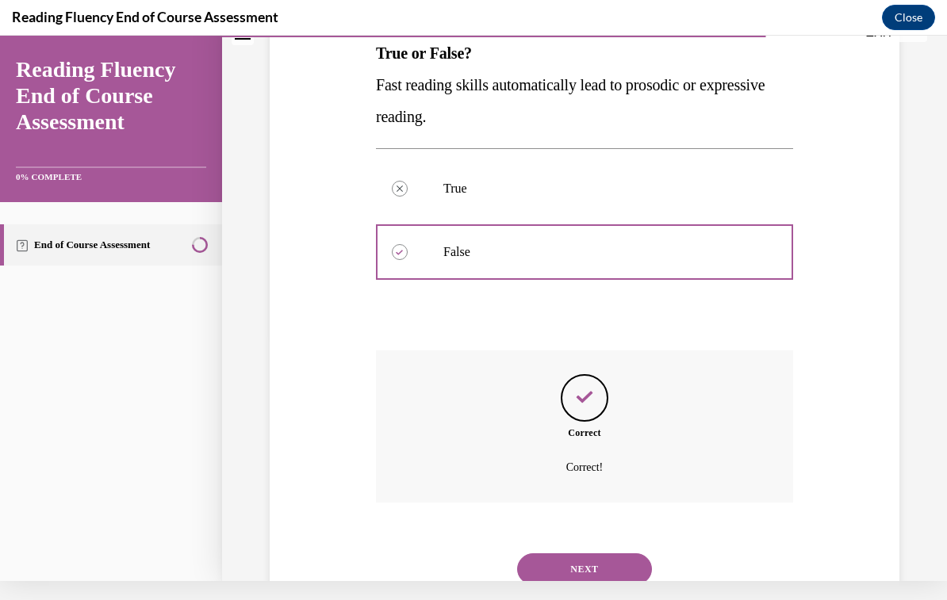
scroll to position [259, 0]
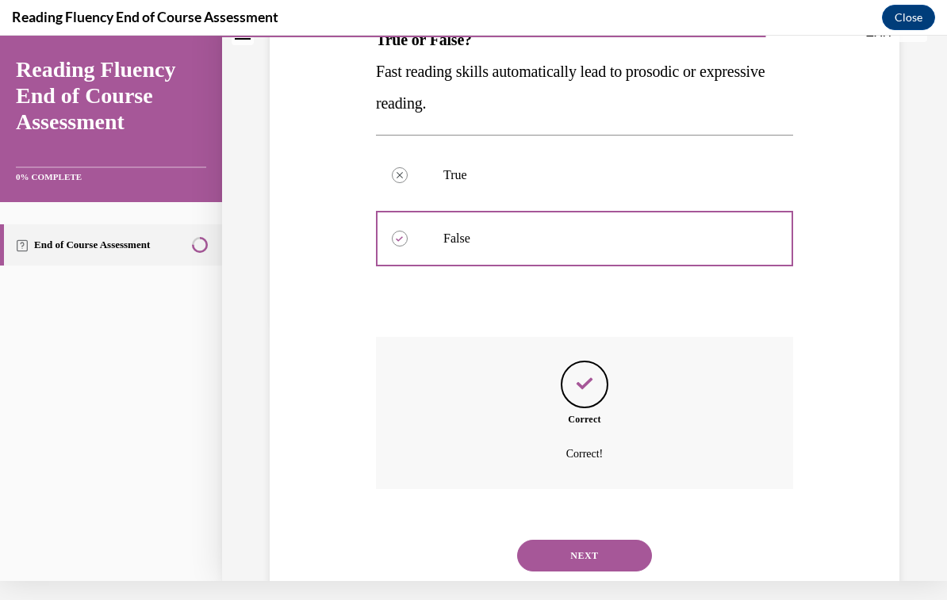
click at [639, 540] on button "NEXT" at bounding box center [584, 556] width 135 height 32
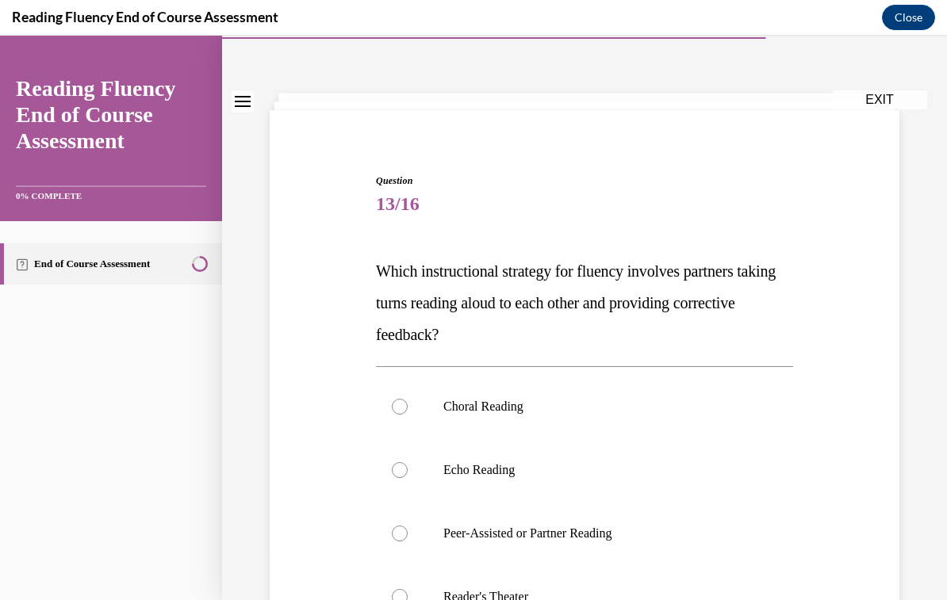
scroll to position [50, 0]
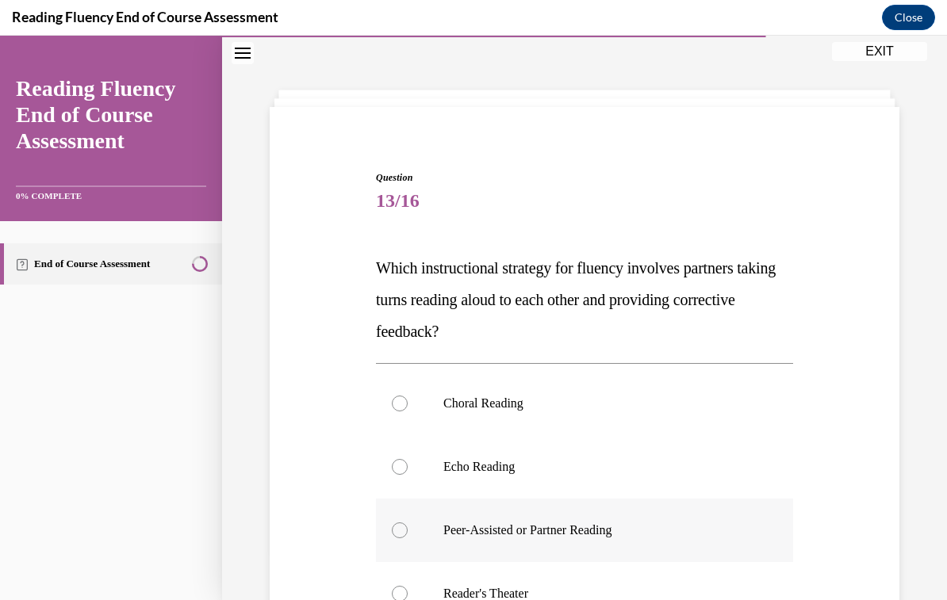
click at [619, 529] on p "Peer-Assisted or Partner Reading" at bounding box center [598, 530] width 310 height 16
click at [407, 529] on input "Peer-Assisted or Partner Reading" at bounding box center [400, 530] width 16 height 16
radio input "true"
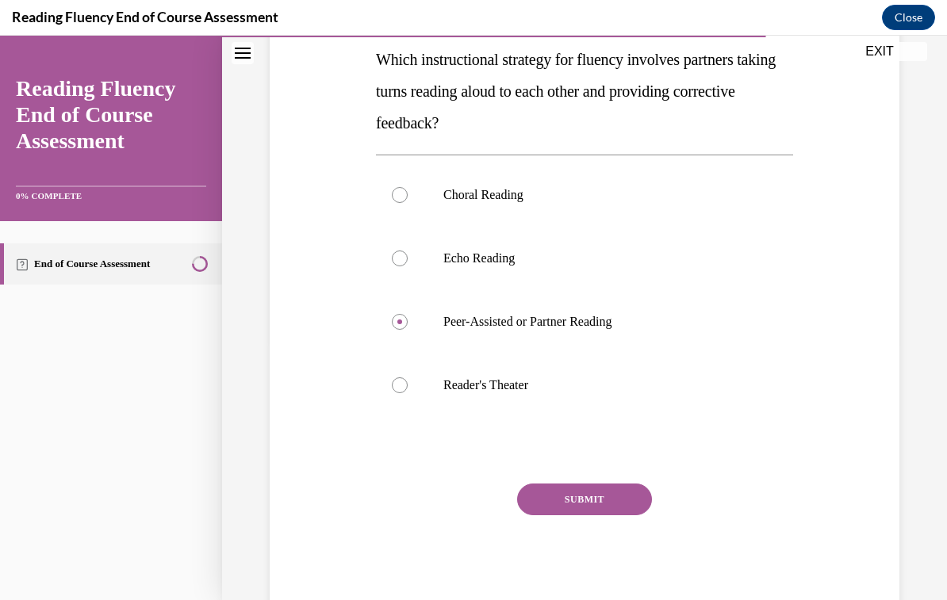
click at [631, 515] on button "SUBMIT" at bounding box center [584, 500] width 135 height 32
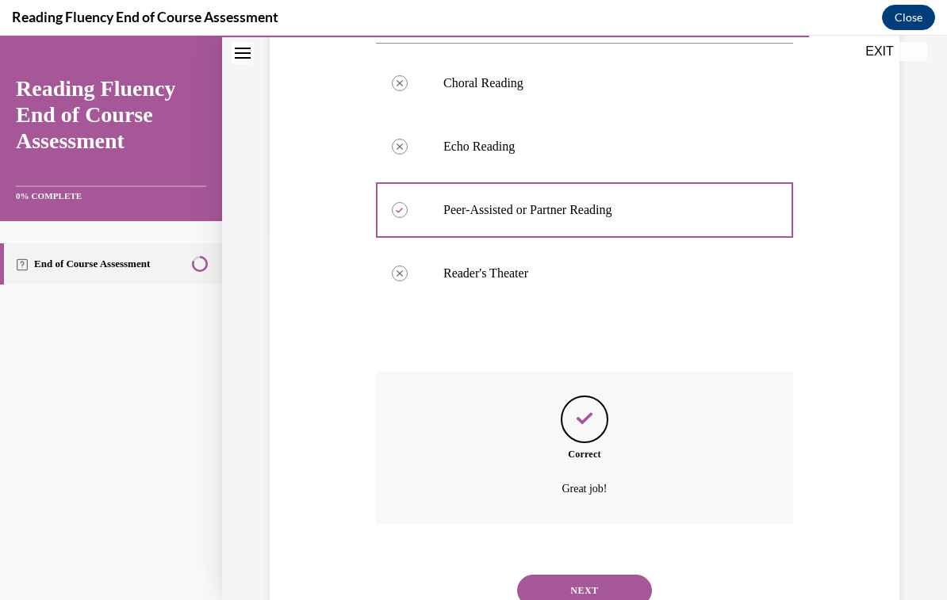
scroll to position [386, 0]
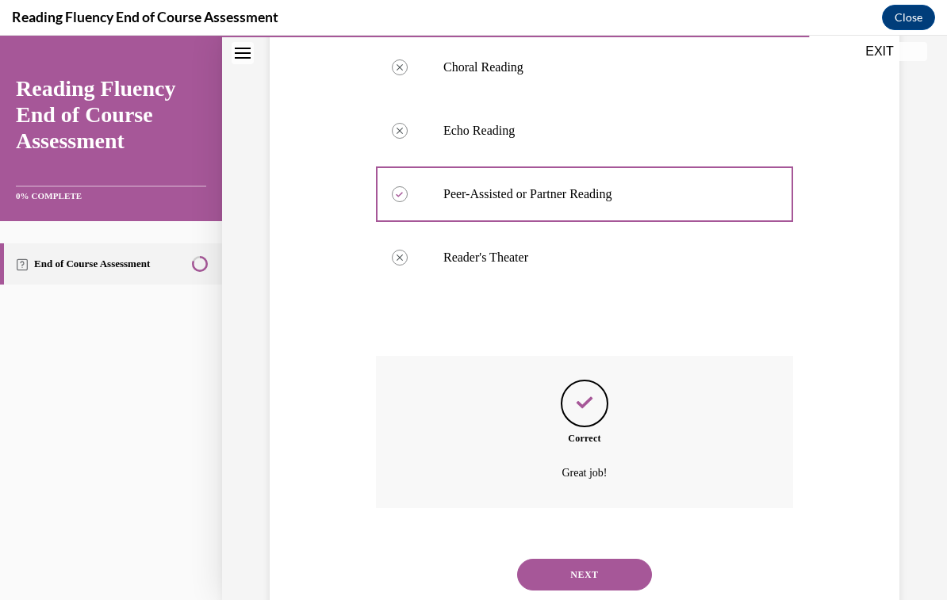
click at [626, 567] on button "NEXT" at bounding box center [584, 575] width 135 height 32
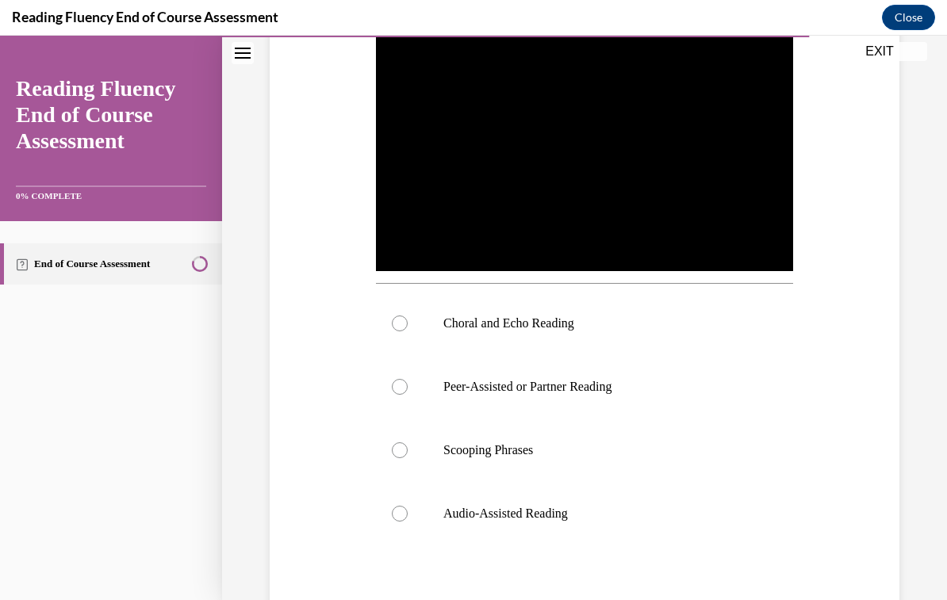
scroll to position [347, 0]
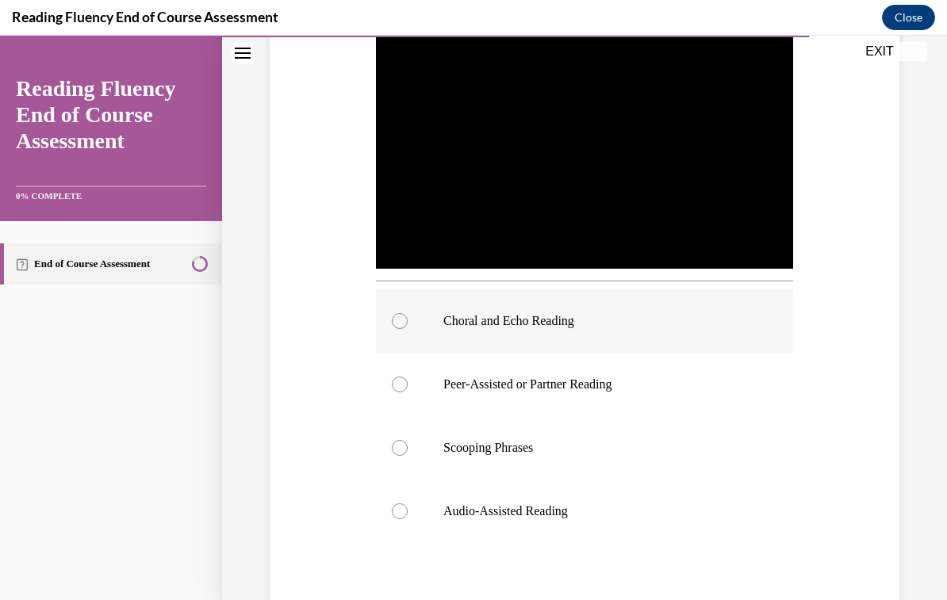
click at [570, 323] on p "Choral and Echo Reading" at bounding box center [598, 321] width 310 height 16
click at [407, 323] on input "Choral and Echo Reading" at bounding box center [400, 321] width 16 height 16
radio input "true"
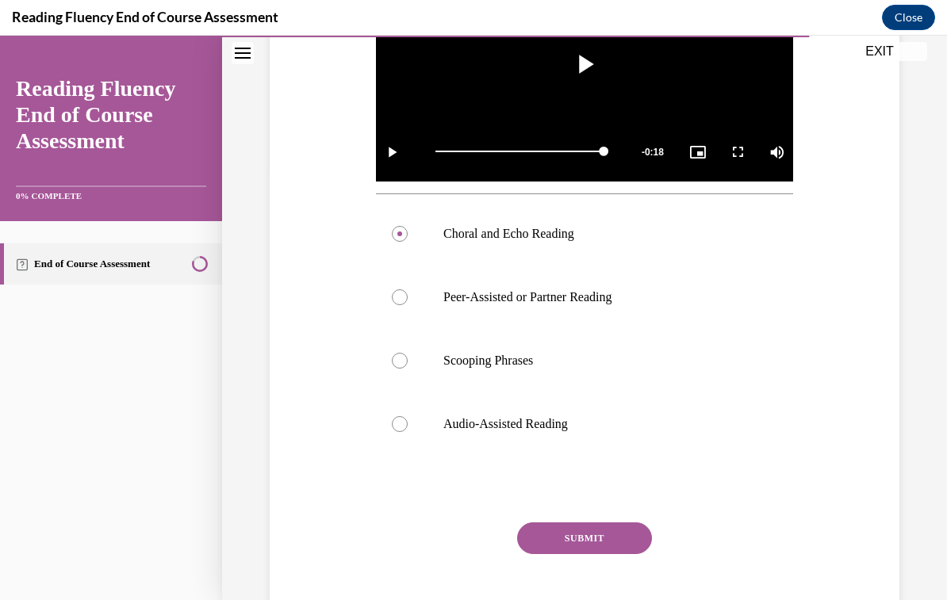
click at [619, 548] on button "SUBMIT" at bounding box center [584, 538] width 135 height 32
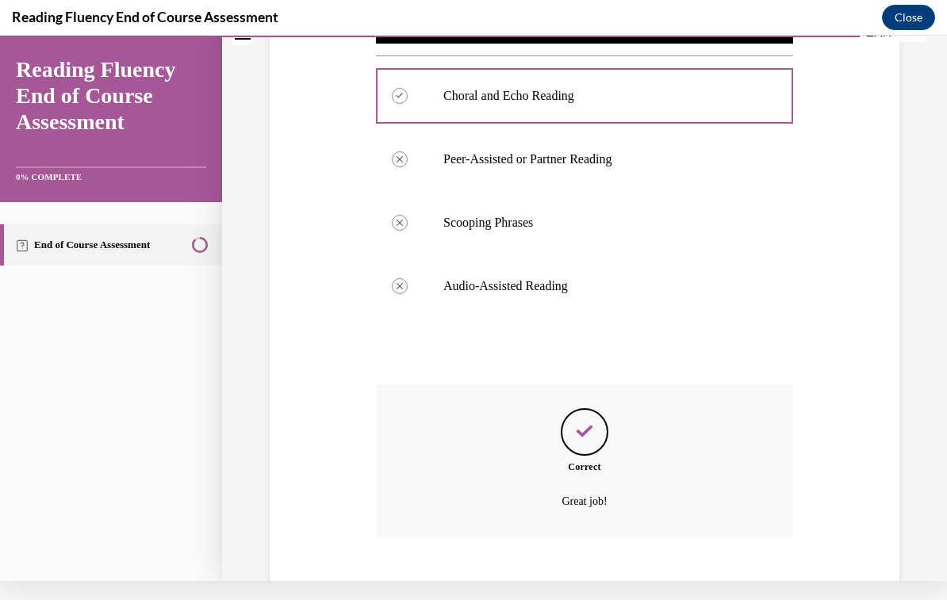
scroll to position [601, 0]
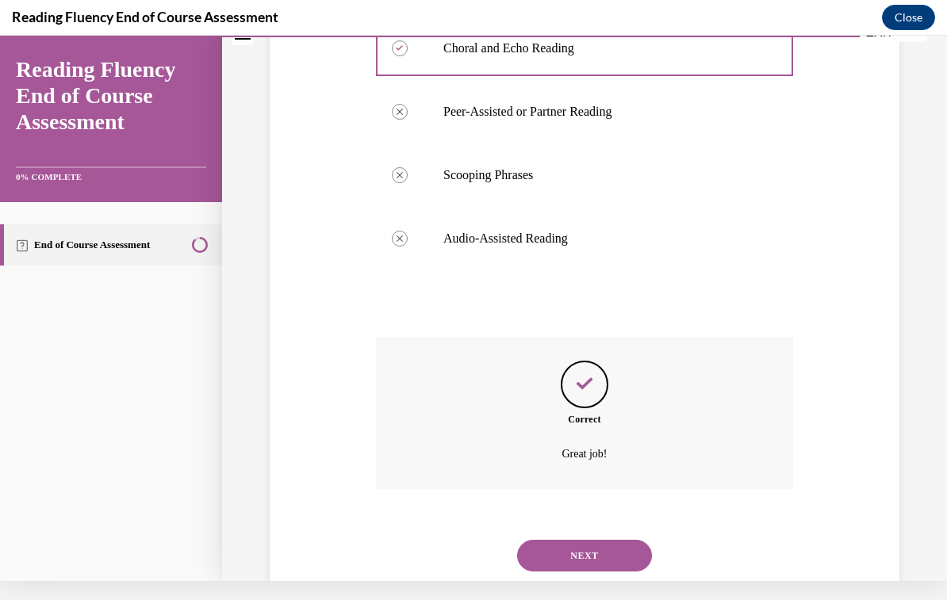
click at [624, 541] on button "NEXT" at bounding box center [584, 556] width 135 height 32
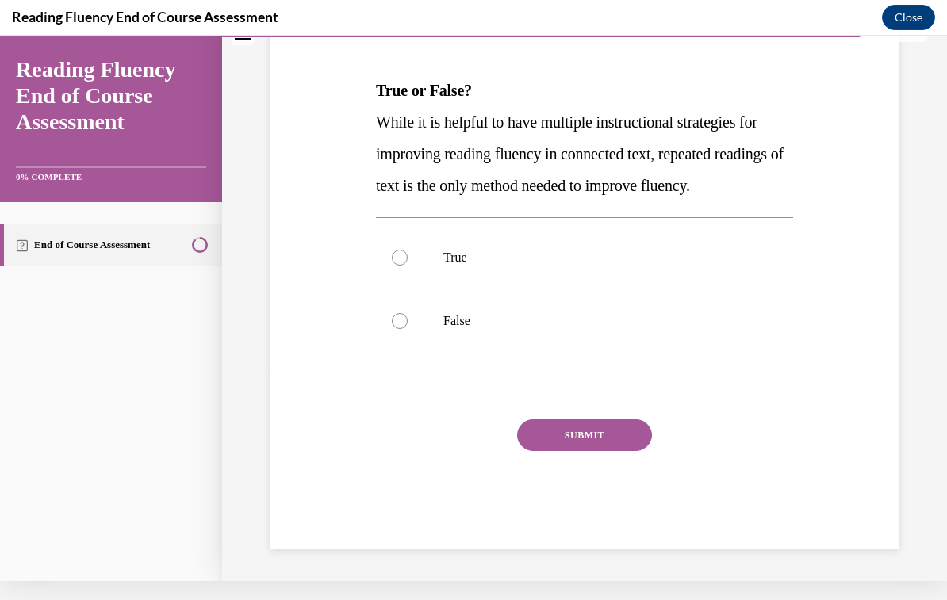
scroll to position [0, 0]
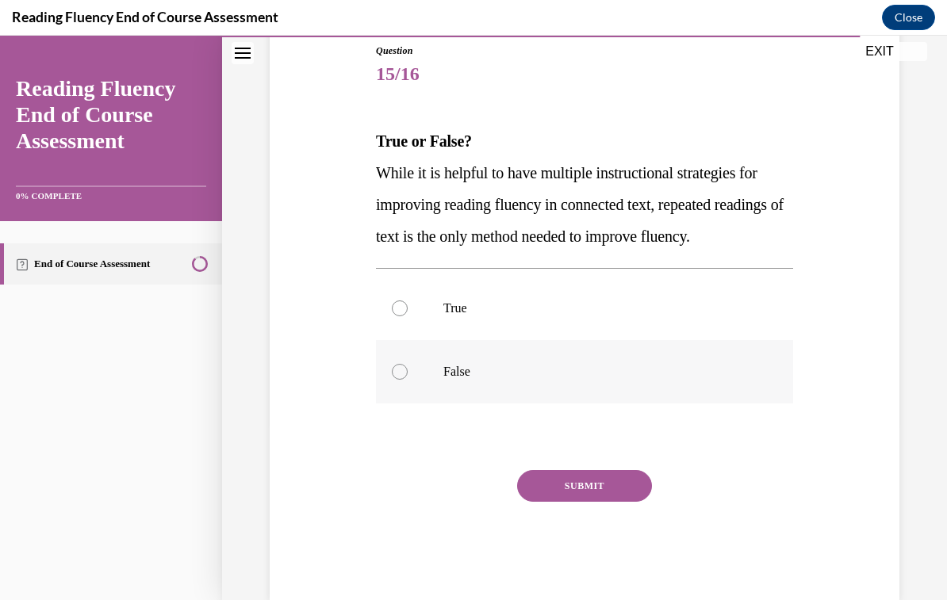
click at [415, 404] on label "False" at bounding box center [584, 371] width 417 height 63
click at [407, 380] on input "False" at bounding box center [400, 372] width 16 height 16
radio input "true"
click at [605, 502] on button "SUBMIT" at bounding box center [584, 486] width 135 height 32
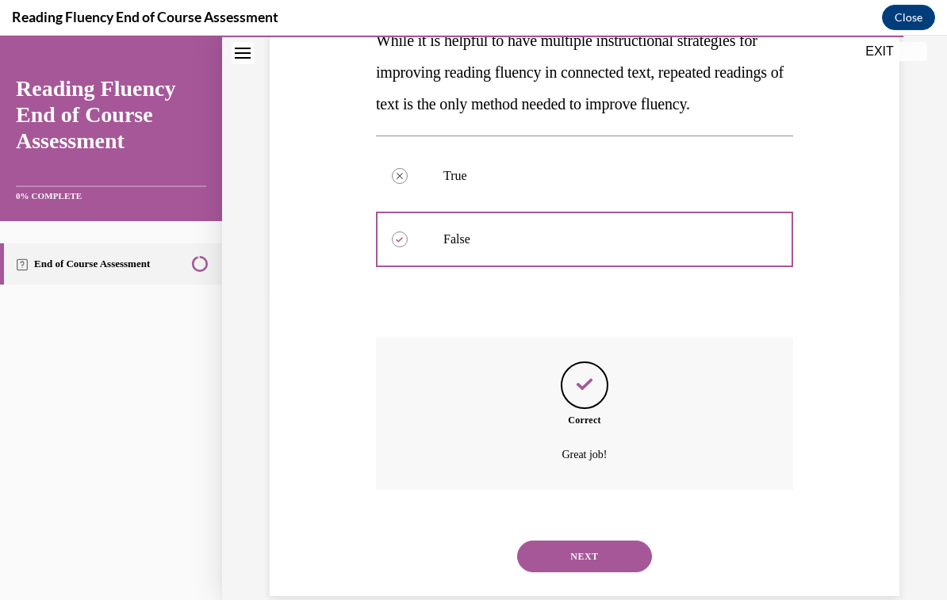
scroll to position [323, 0]
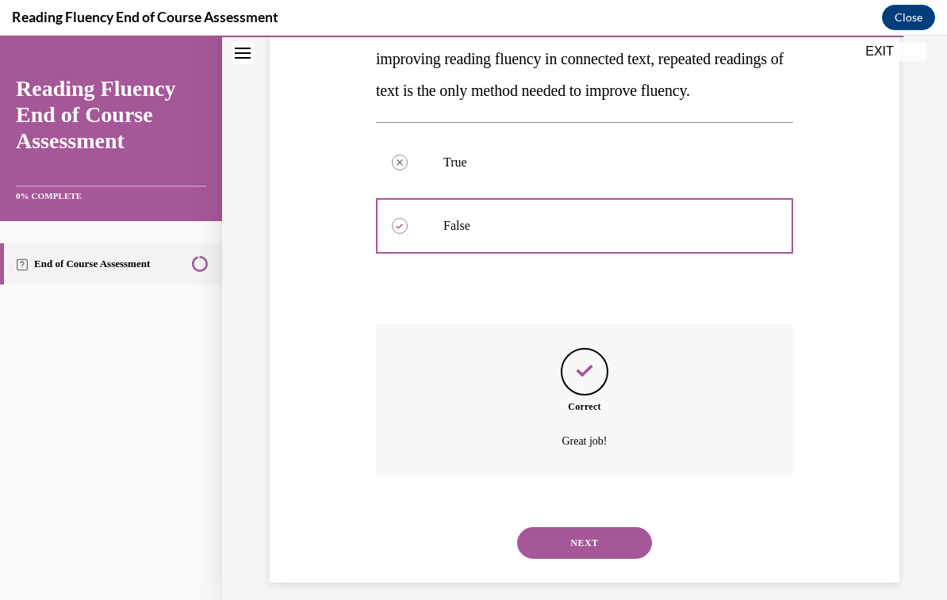
click at [614, 559] on button "NEXT" at bounding box center [584, 543] width 135 height 32
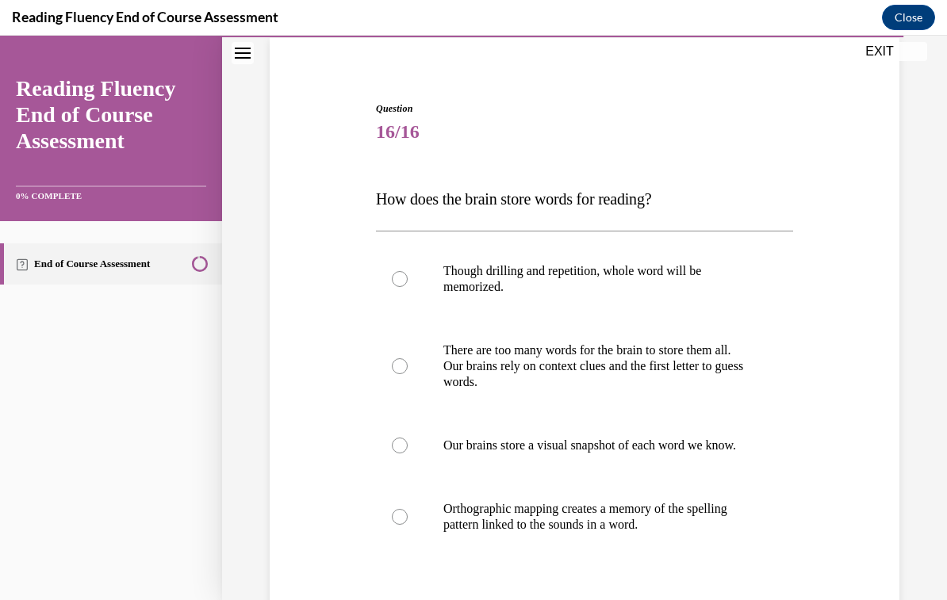
scroll to position [119, 0]
click at [693, 533] on p "Orthographic mapping creates a memory of the spelling pattern linked to the sou…" at bounding box center [598, 517] width 310 height 32
click at [407, 525] on input "Orthographic mapping creates a memory of the spelling pattern linked to the sou…" at bounding box center [400, 517] width 16 height 16
radio input "true"
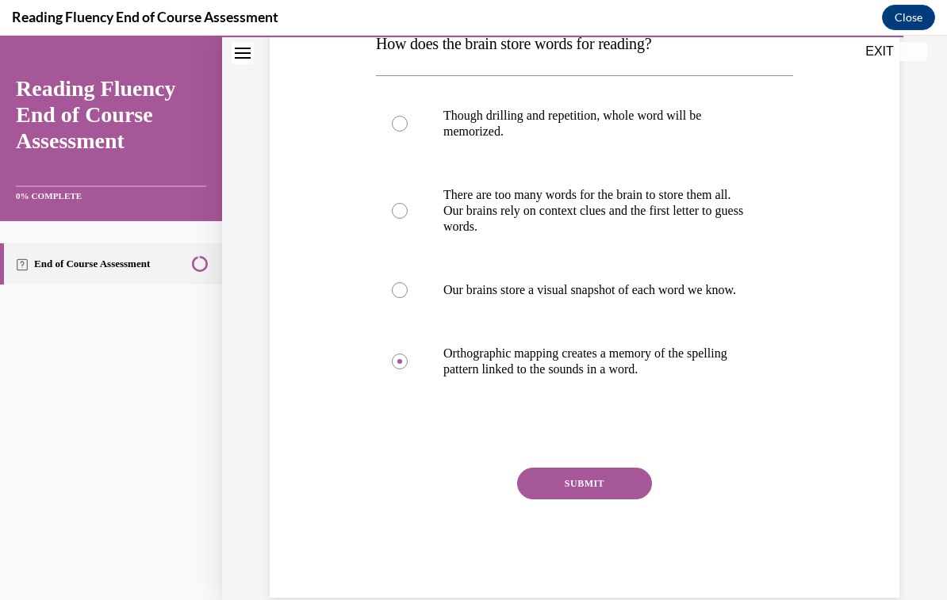
click at [635, 499] on button "SUBMIT" at bounding box center [584, 484] width 135 height 32
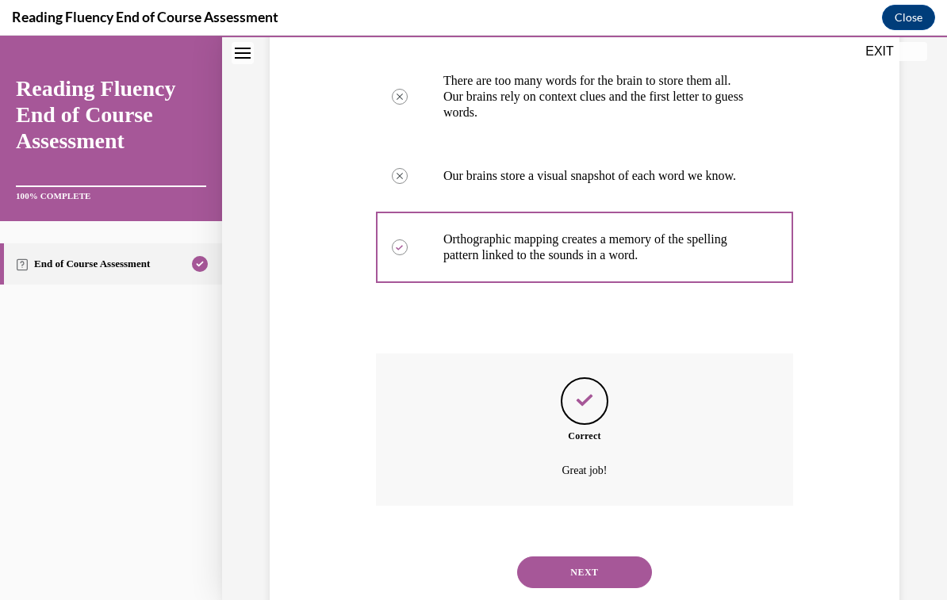
scroll to position [402, 0]
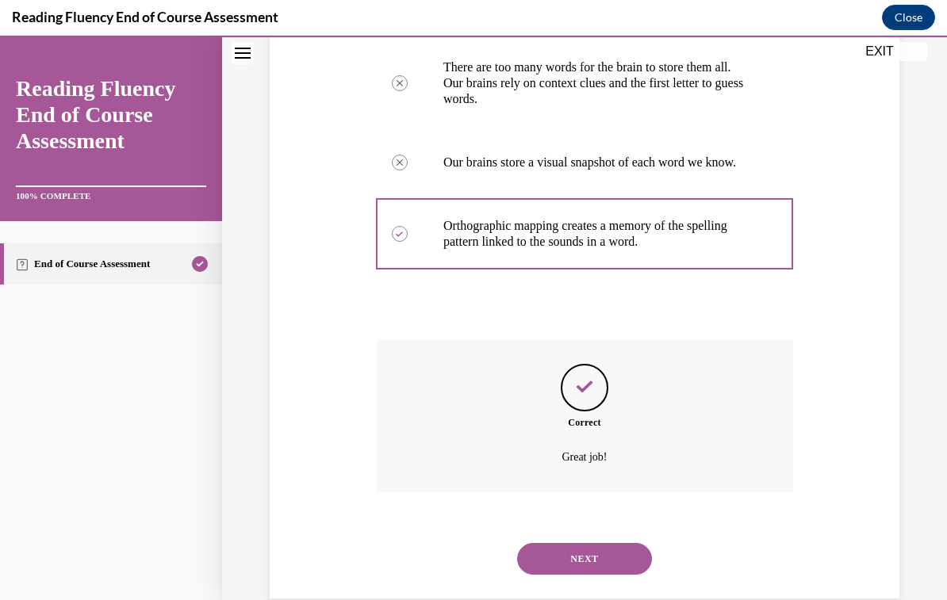
click at [637, 560] on button "NEXT" at bounding box center [584, 559] width 135 height 32
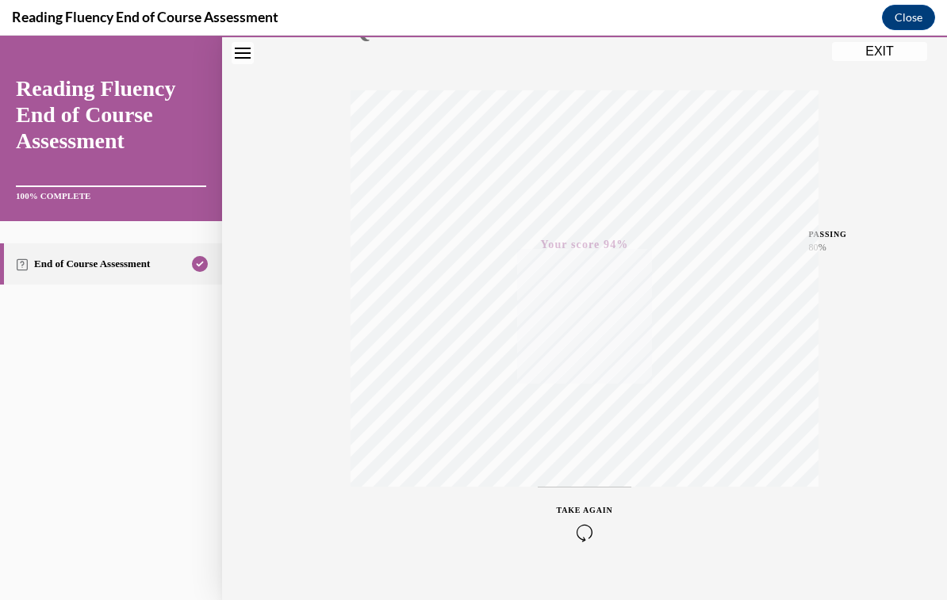
scroll to position [222, 0]
click at [886, 56] on button "EXIT" at bounding box center [879, 51] width 95 height 19
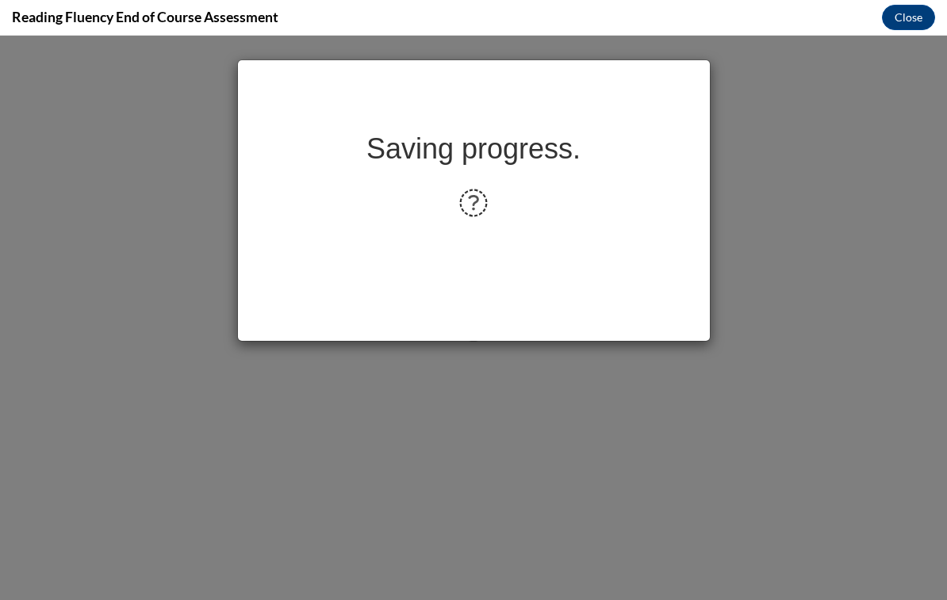
scroll to position [0, 0]
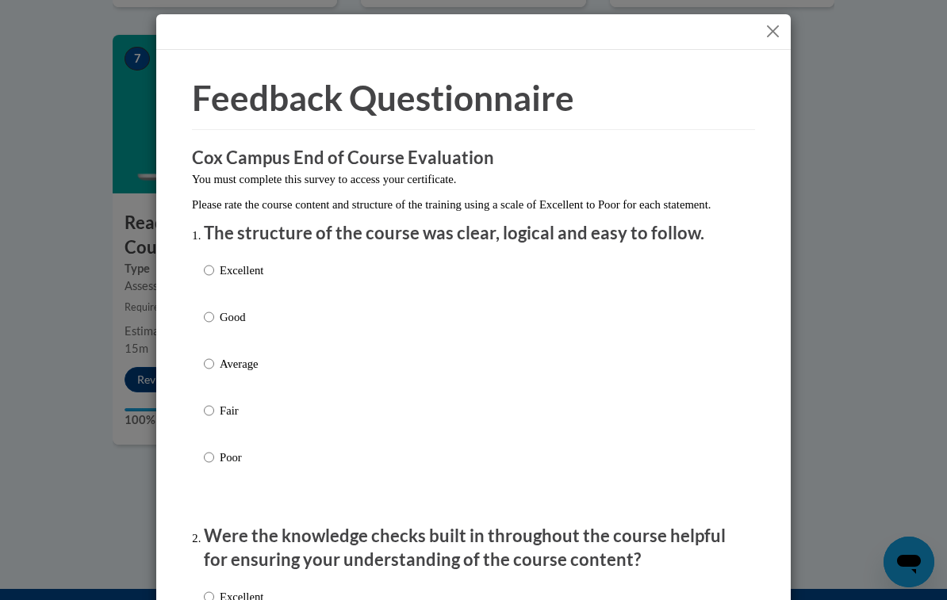
click at [214, 274] on input "Excellent" at bounding box center [209, 270] width 10 height 17
radio input "true"
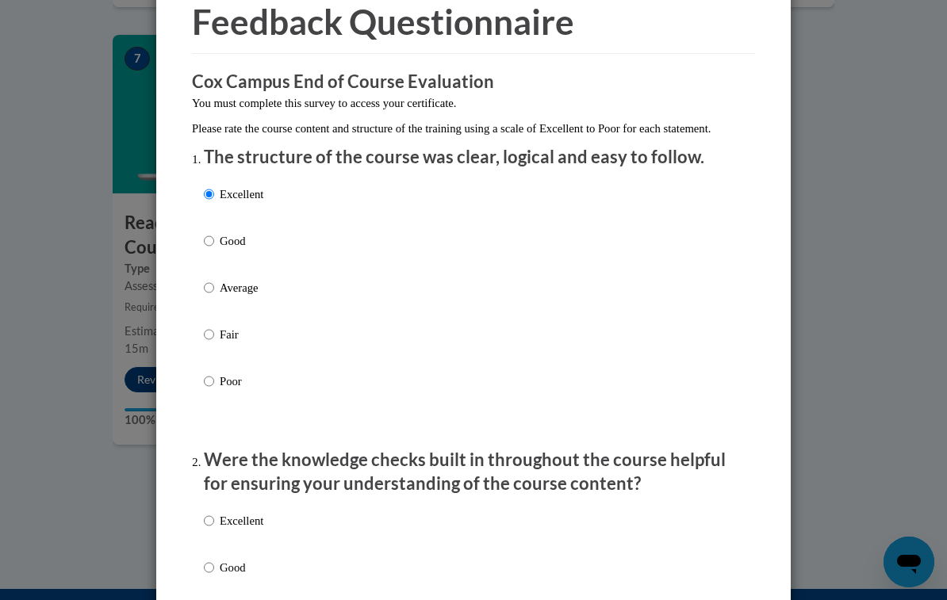
scroll to position [104, 0]
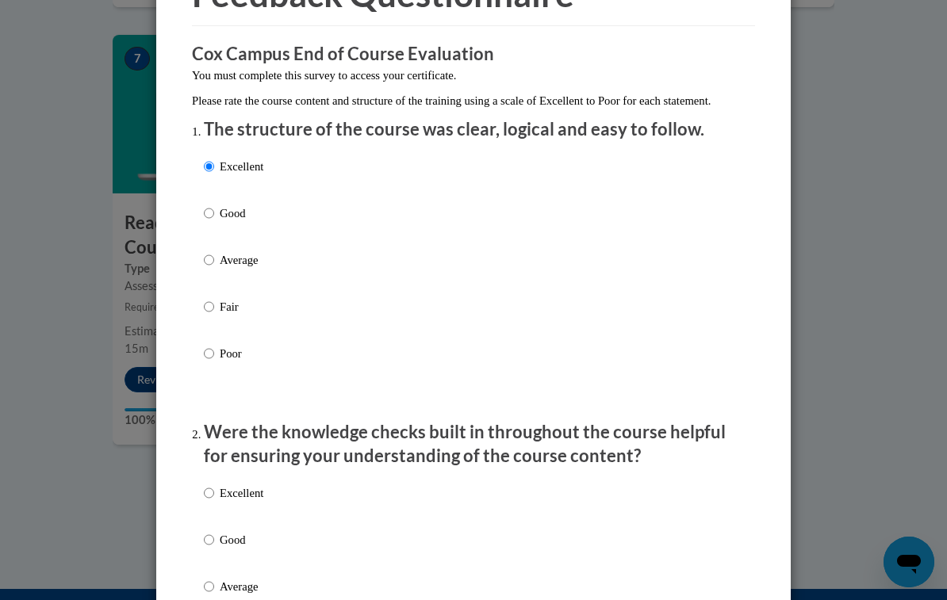
click at [211, 495] on input "Excellent" at bounding box center [209, 492] width 10 height 17
radio input "true"
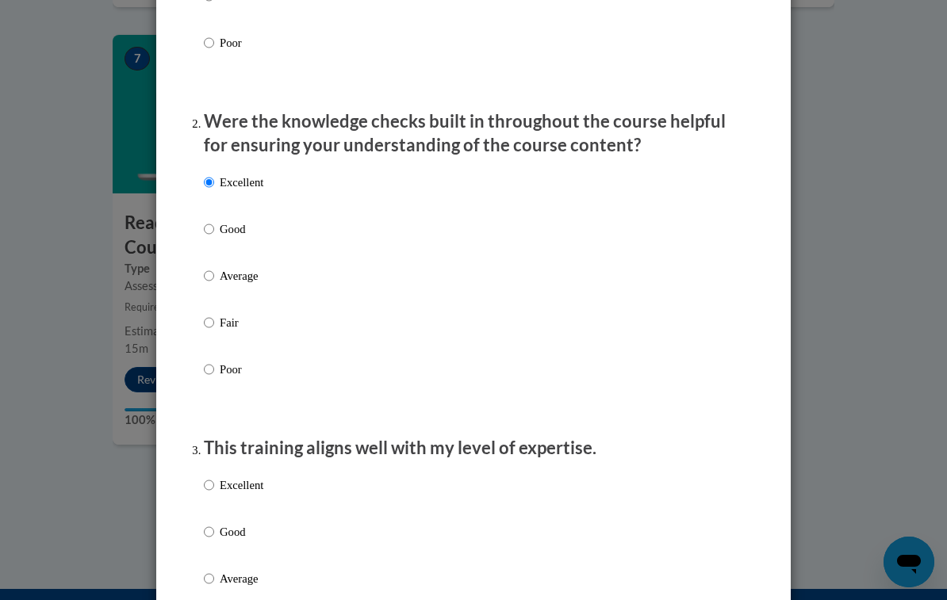
scroll to position [416, 0]
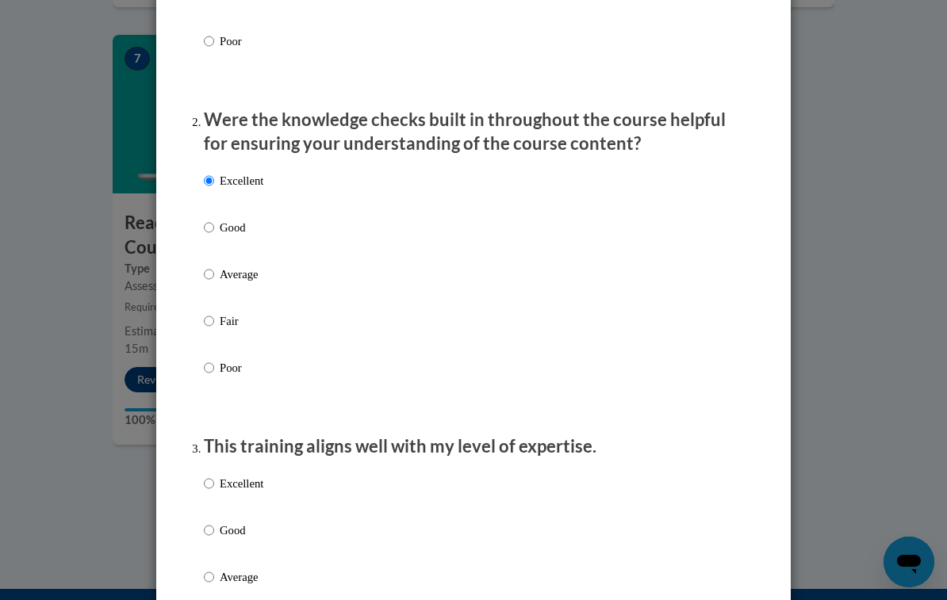
click at [214, 478] on input "Excellent" at bounding box center [209, 483] width 10 height 17
radio input "true"
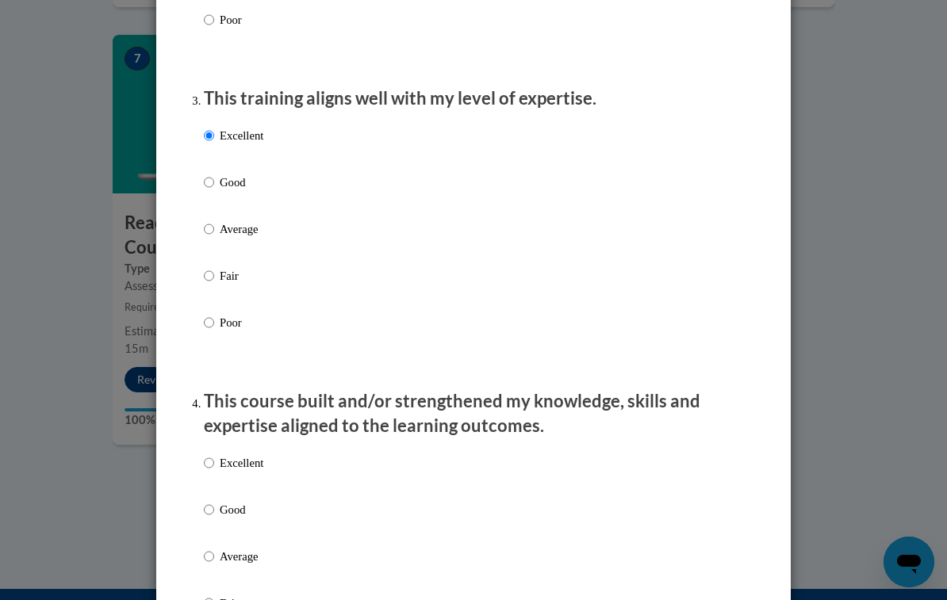
scroll to position [765, 0]
click at [212, 455] on input "Excellent" at bounding box center [209, 461] width 10 height 17
radio input "true"
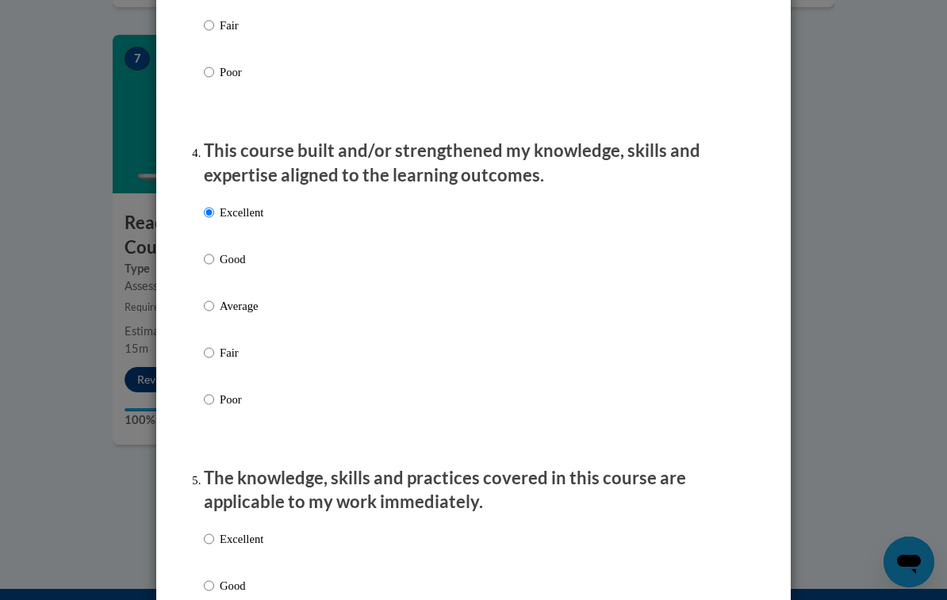
scroll to position [1108, 0]
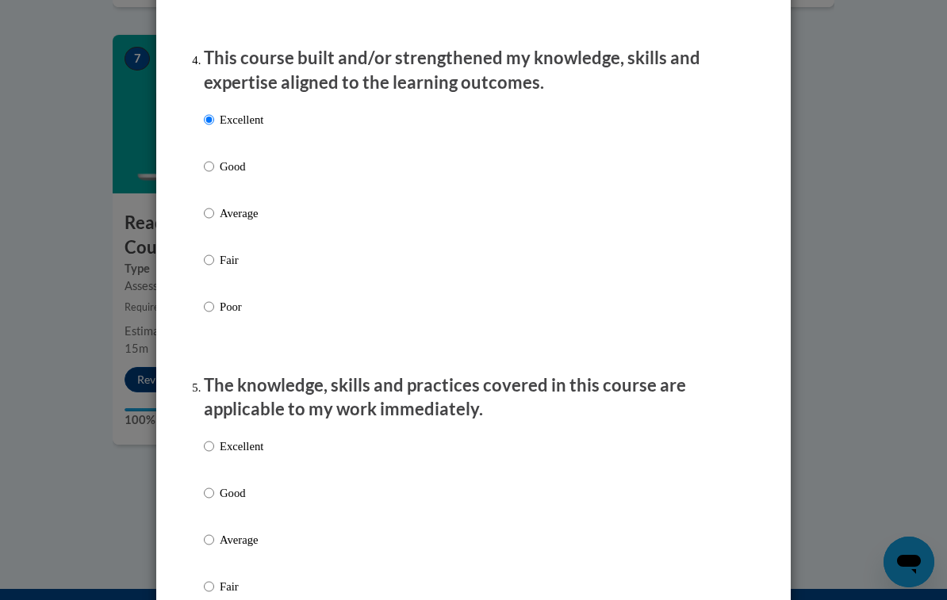
click at [227, 443] on p "Excellent" at bounding box center [242, 446] width 44 height 17
click at [214, 443] on input "Excellent" at bounding box center [209, 446] width 10 height 17
radio input "true"
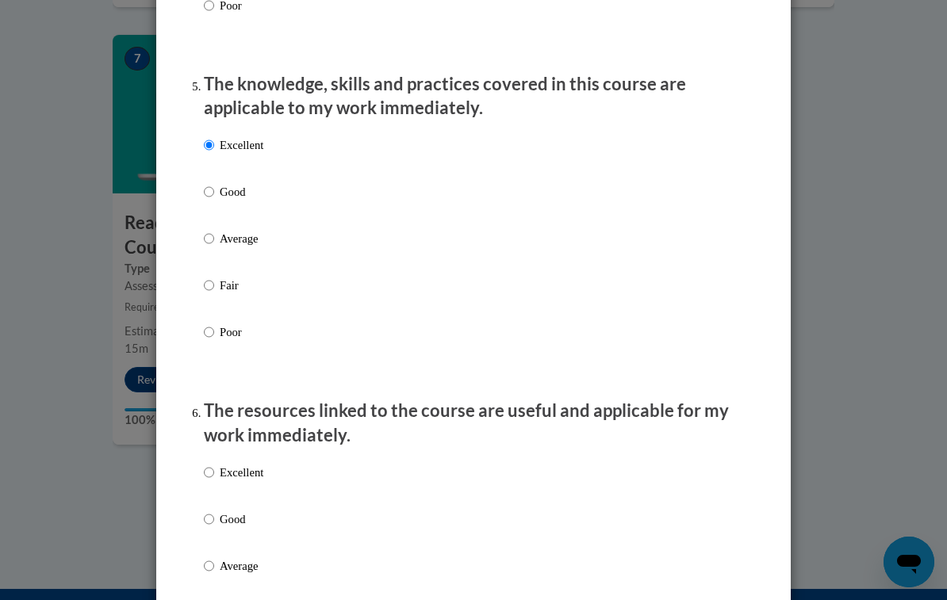
scroll to position [1408, 0]
click at [213, 465] on input "Excellent" at bounding box center [209, 473] width 10 height 17
radio input "true"
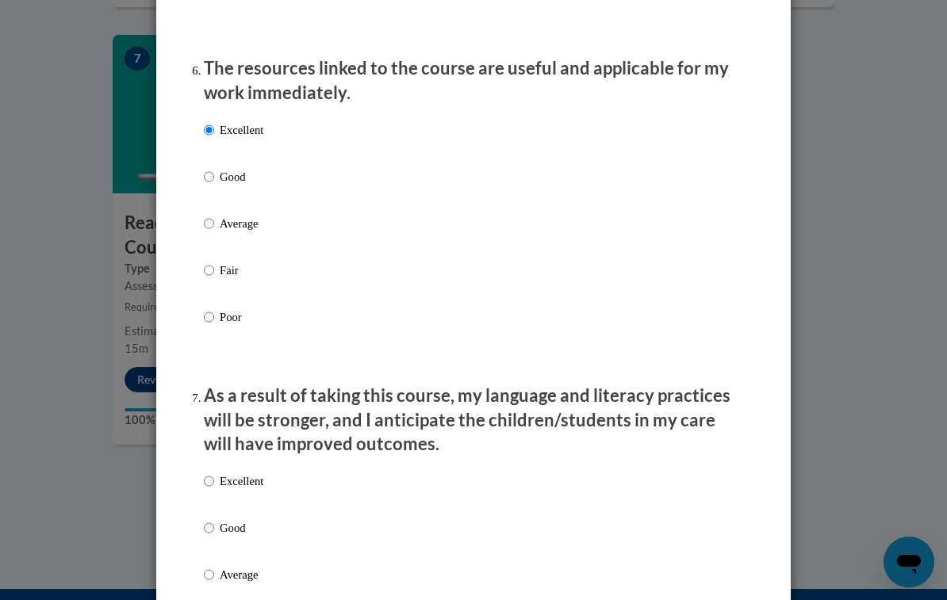
scroll to position [1773, 0]
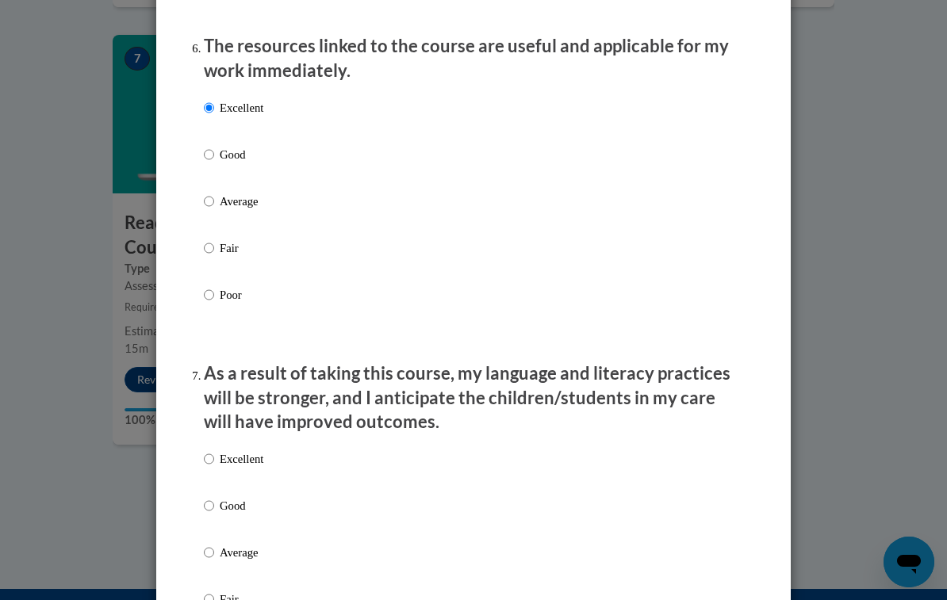
click at [212, 450] on input "Excellent" at bounding box center [209, 458] width 10 height 17
radio input "true"
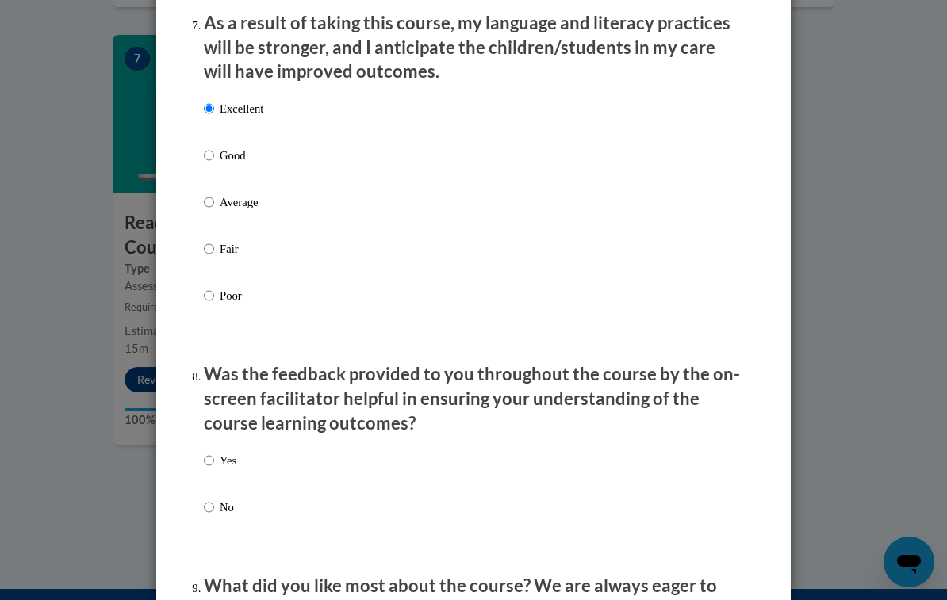
scroll to position [2125, 0]
click at [214, 451] on input "Yes" at bounding box center [209, 459] width 10 height 17
radio input "true"
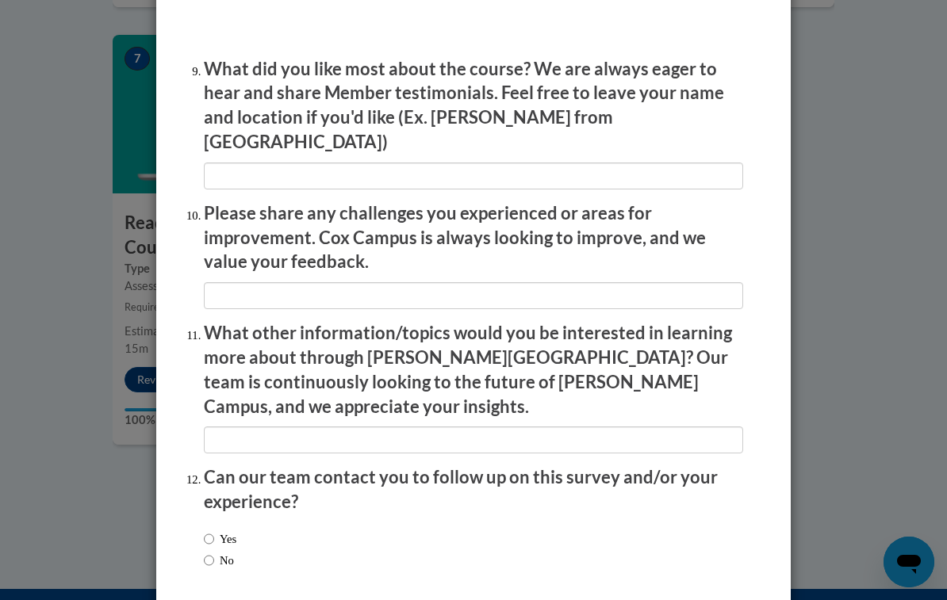
scroll to position [2640, 0]
click at [214, 531] on input "Yes" at bounding box center [209, 539] width 10 height 17
radio input "true"
